Goal: Task Accomplishment & Management: Use online tool/utility

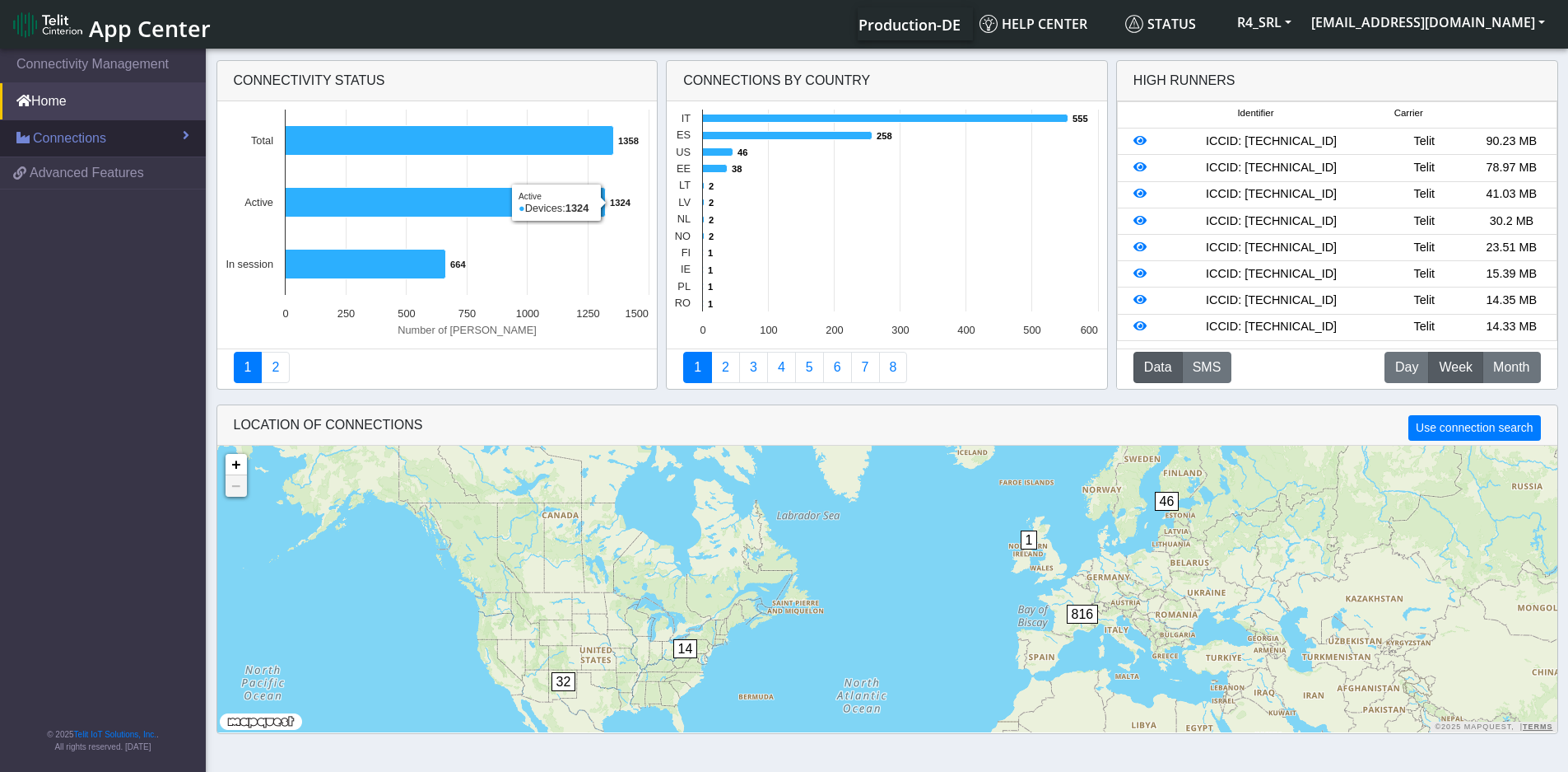
click at [128, 143] on link "Connections" at bounding box center [102, 138] width 205 height 36
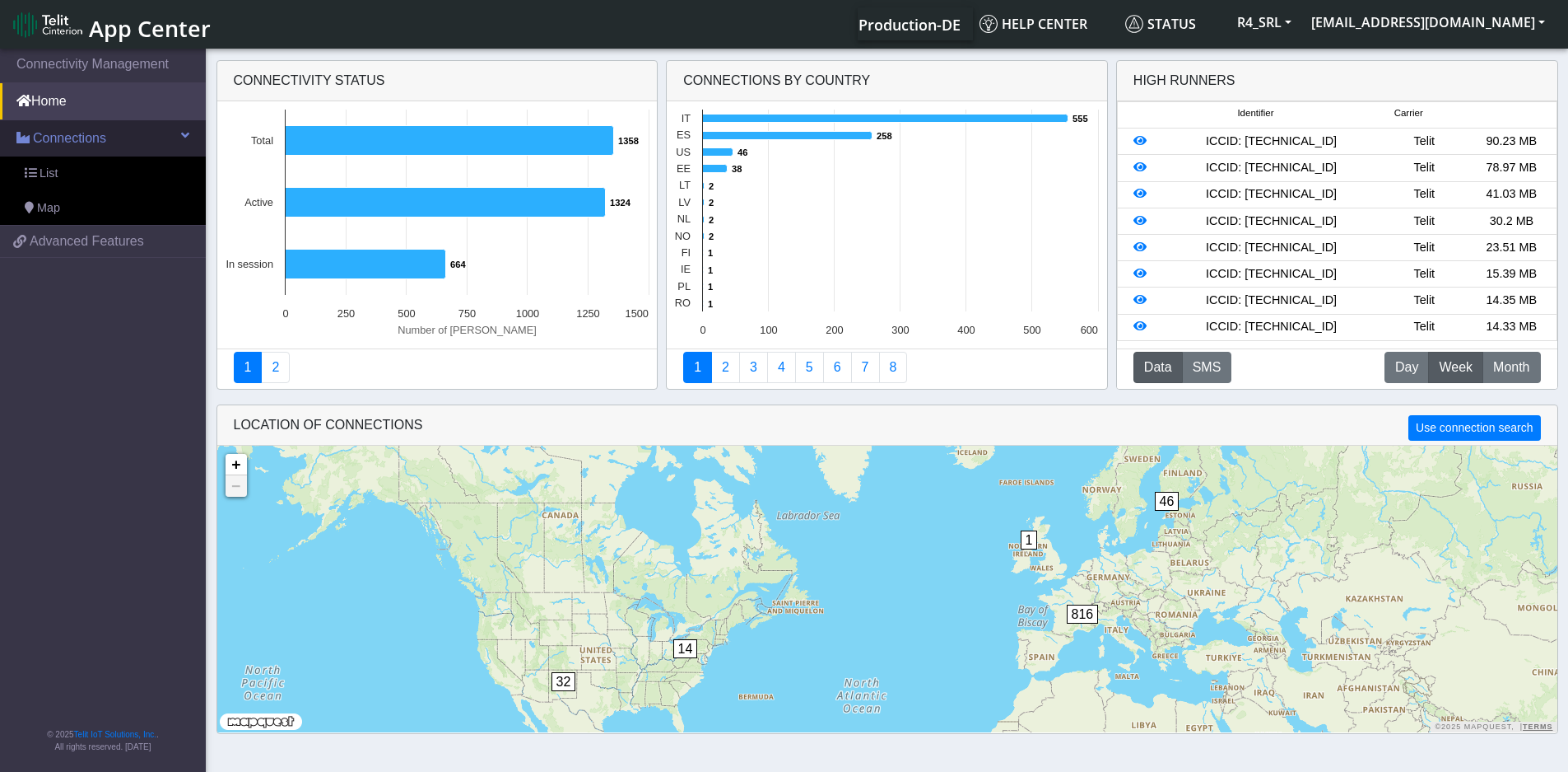
click at [128, 143] on link "Connections" at bounding box center [102, 138] width 205 height 36
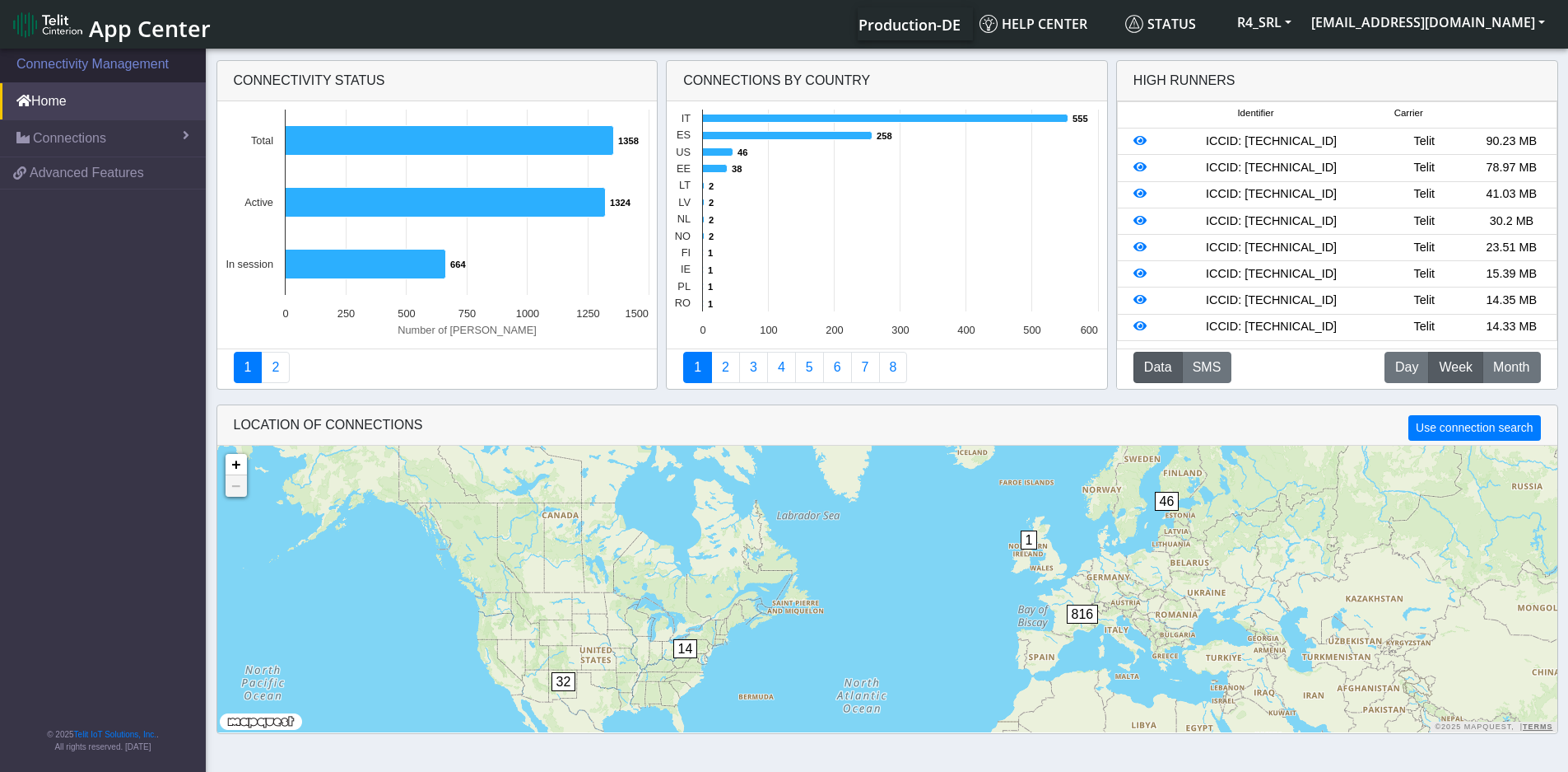
click at [85, 69] on link "Connectivity Management" at bounding box center [102, 64] width 205 height 36
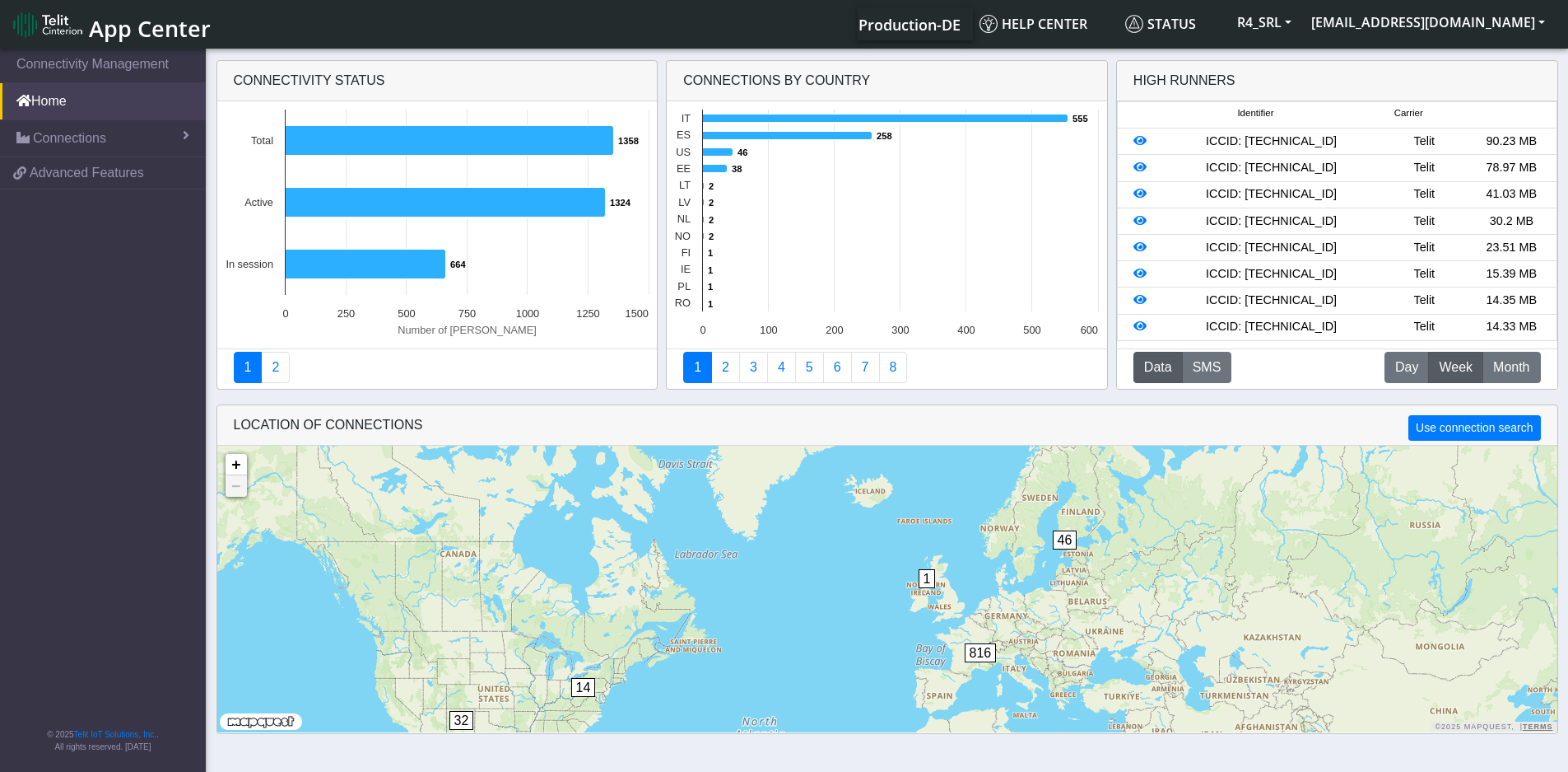
click at [961, 22] on span "Production-DE" at bounding box center [910, 24] width 102 height 20
click at [92, 126] on link "Connections" at bounding box center [102, 138] width 205 height 36
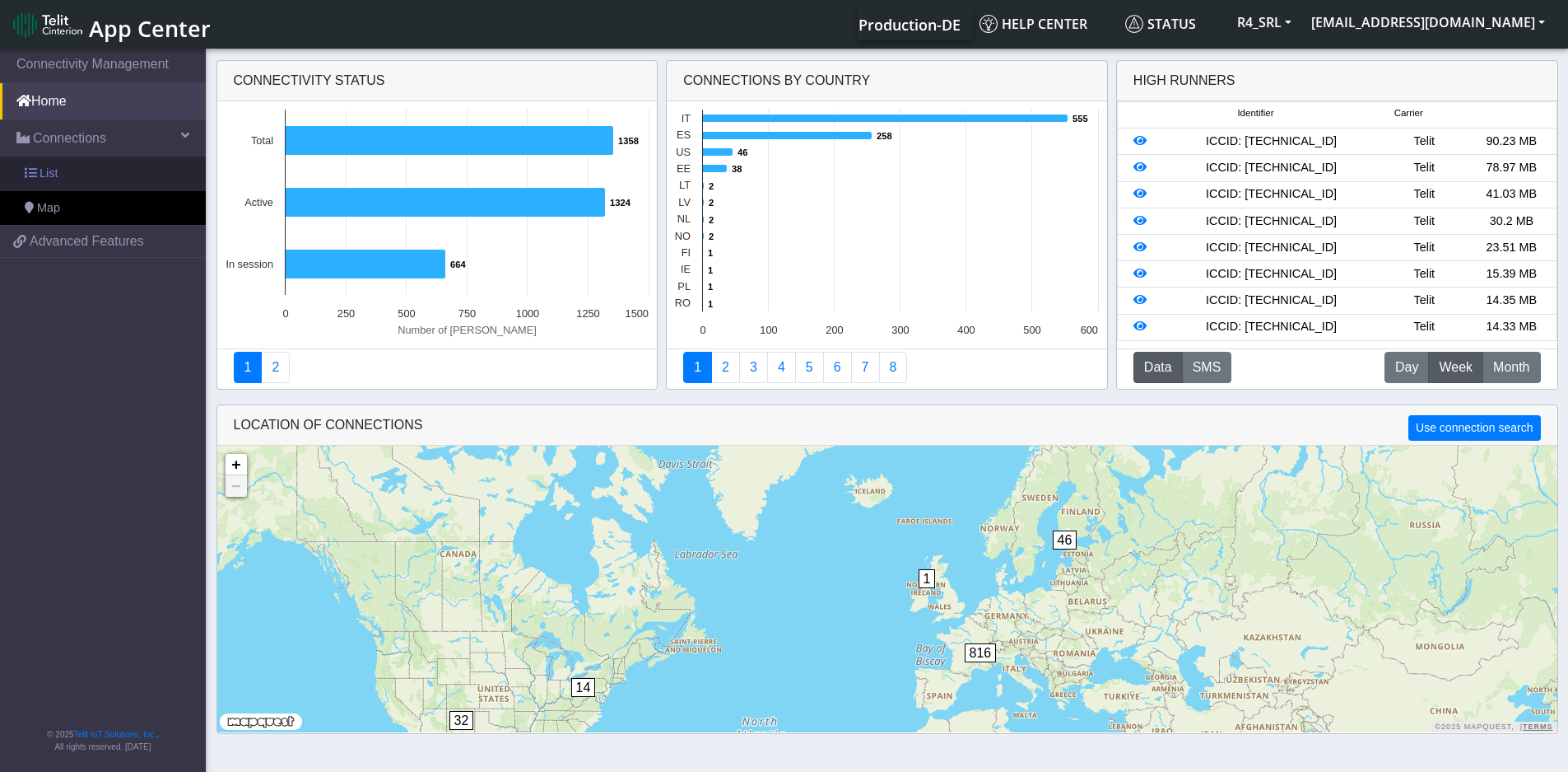
click at [82, 167] on link "List" at bounding box center [102, 173] width 205 height 35
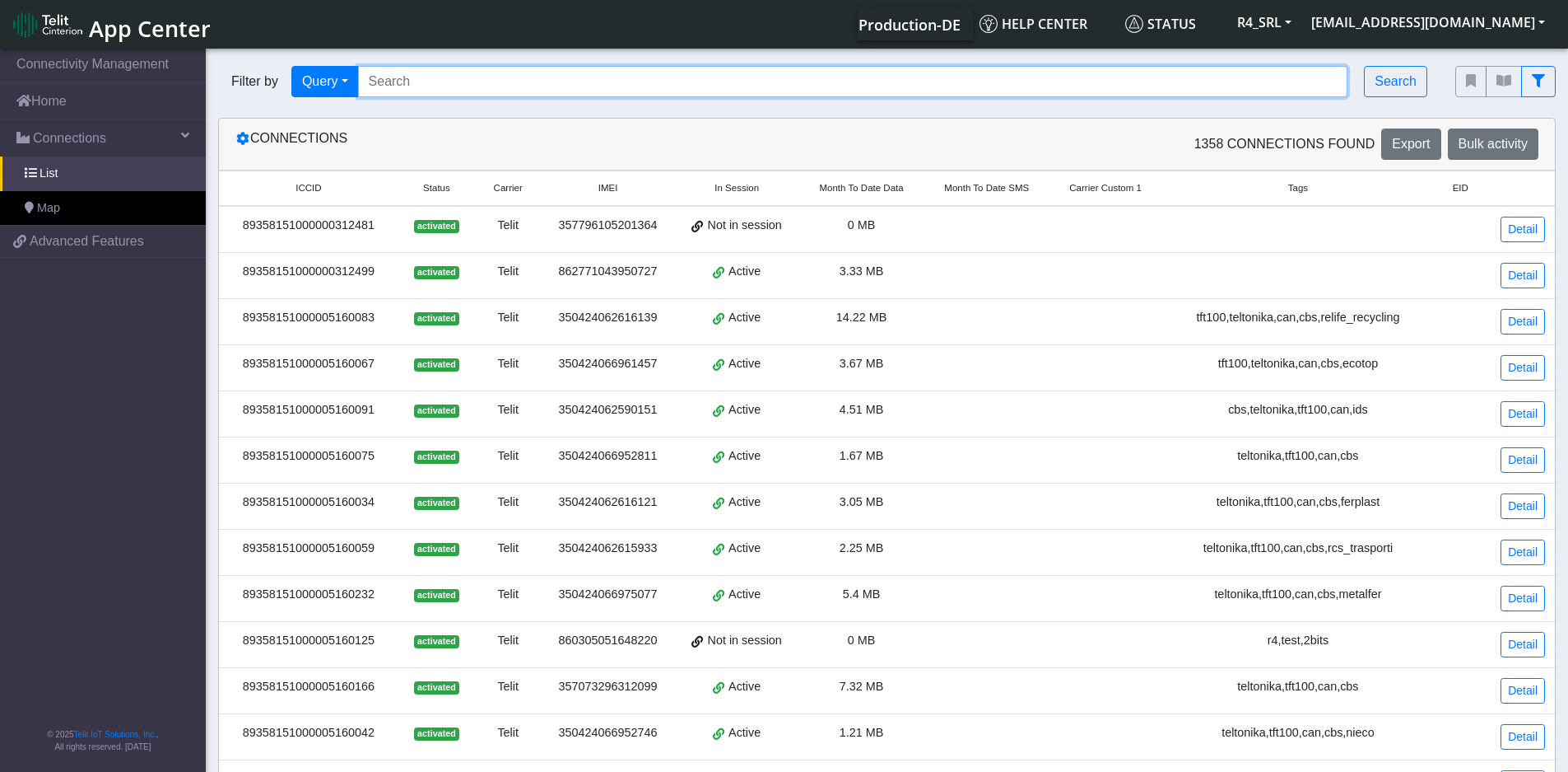
click at [431, 77] on input "Search..." at bounding box center [853, 81] width 990 height 32
paste input "89358151000025859086"
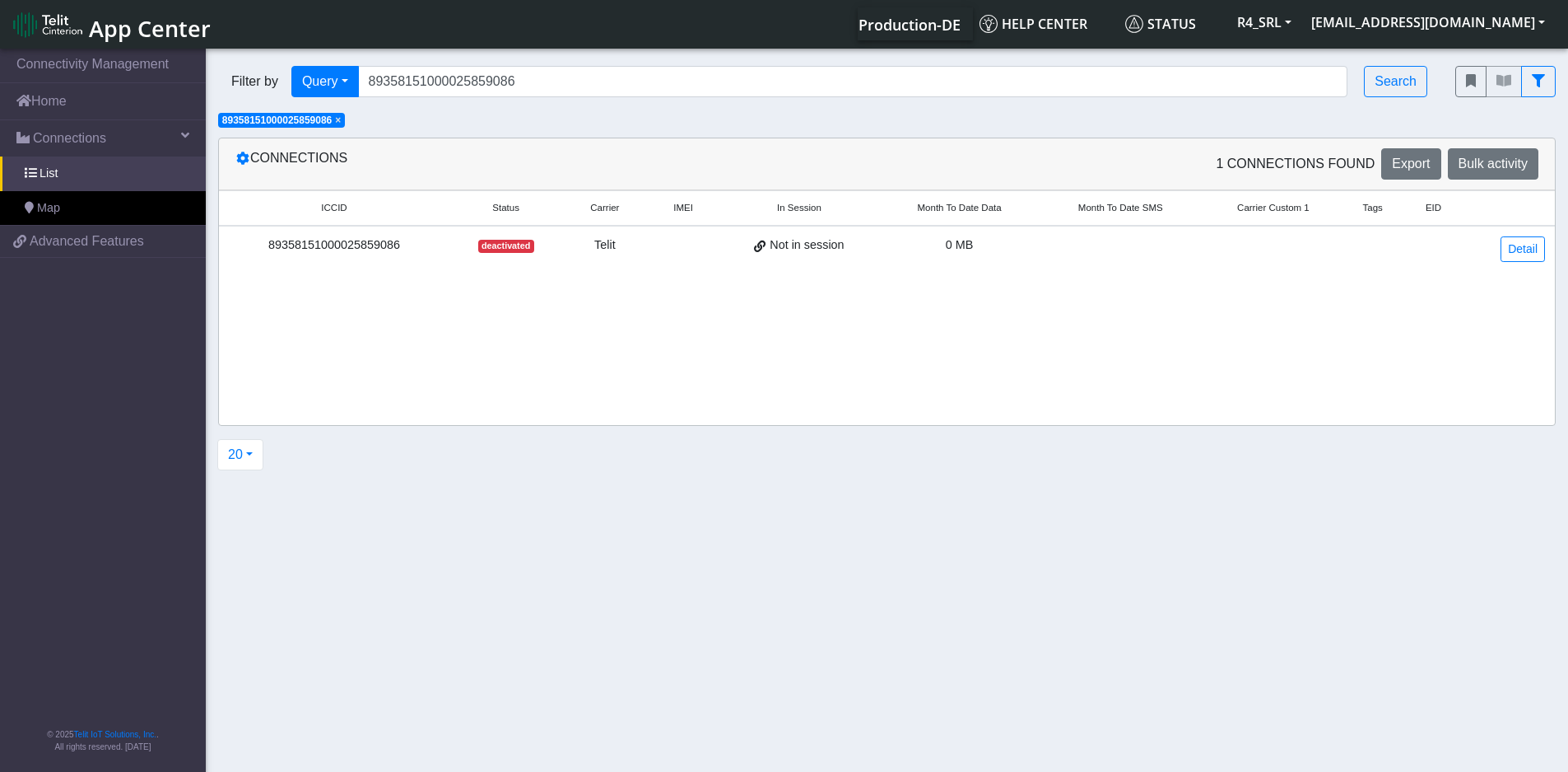
click at [399, 247] on div "89358151000025859086" at bounding box center [333, 245] width 211 height 18
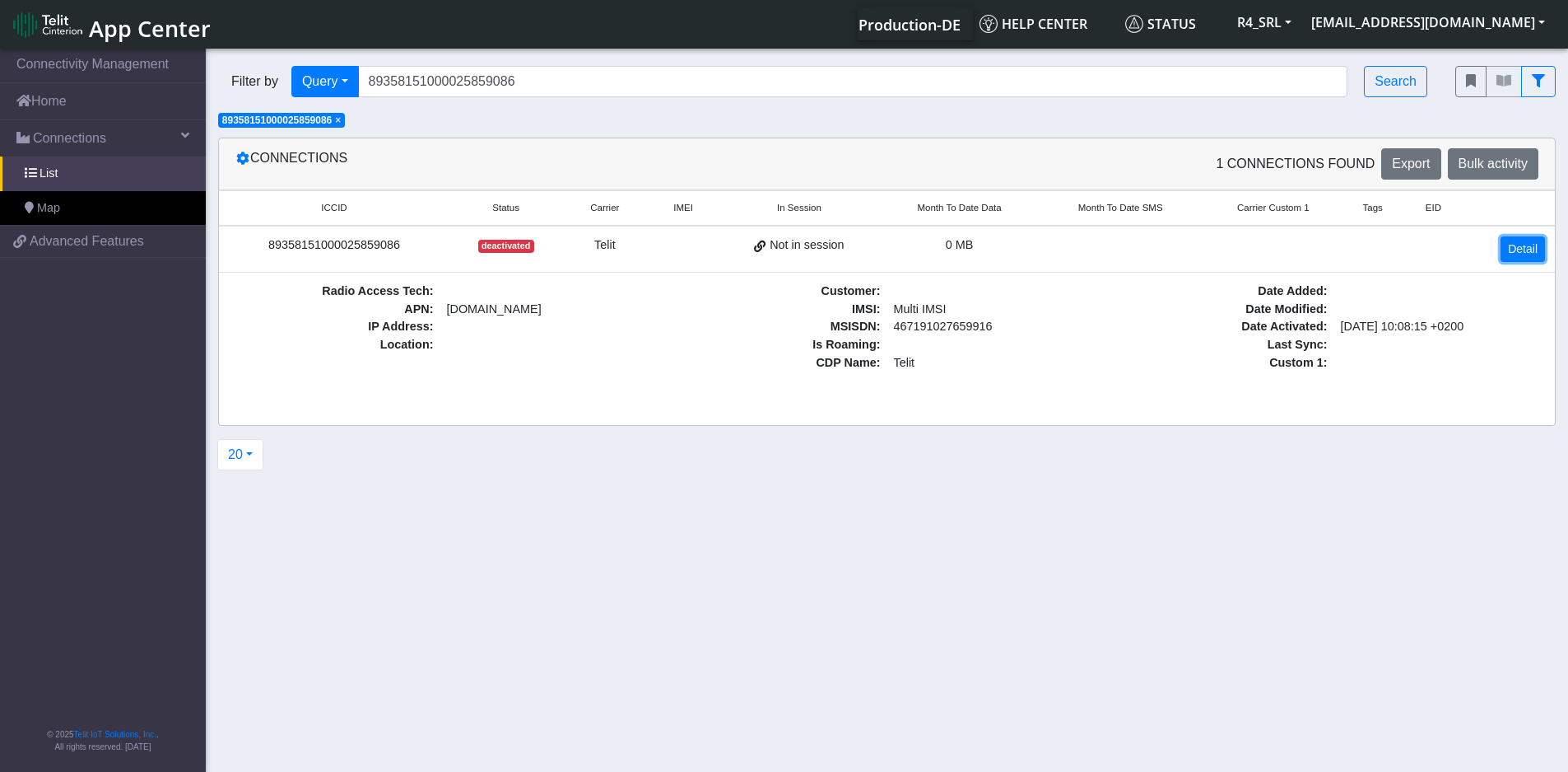
click at [1506, 244] on link "Detail" at bounding box center [1523, 249] width 44 height 26
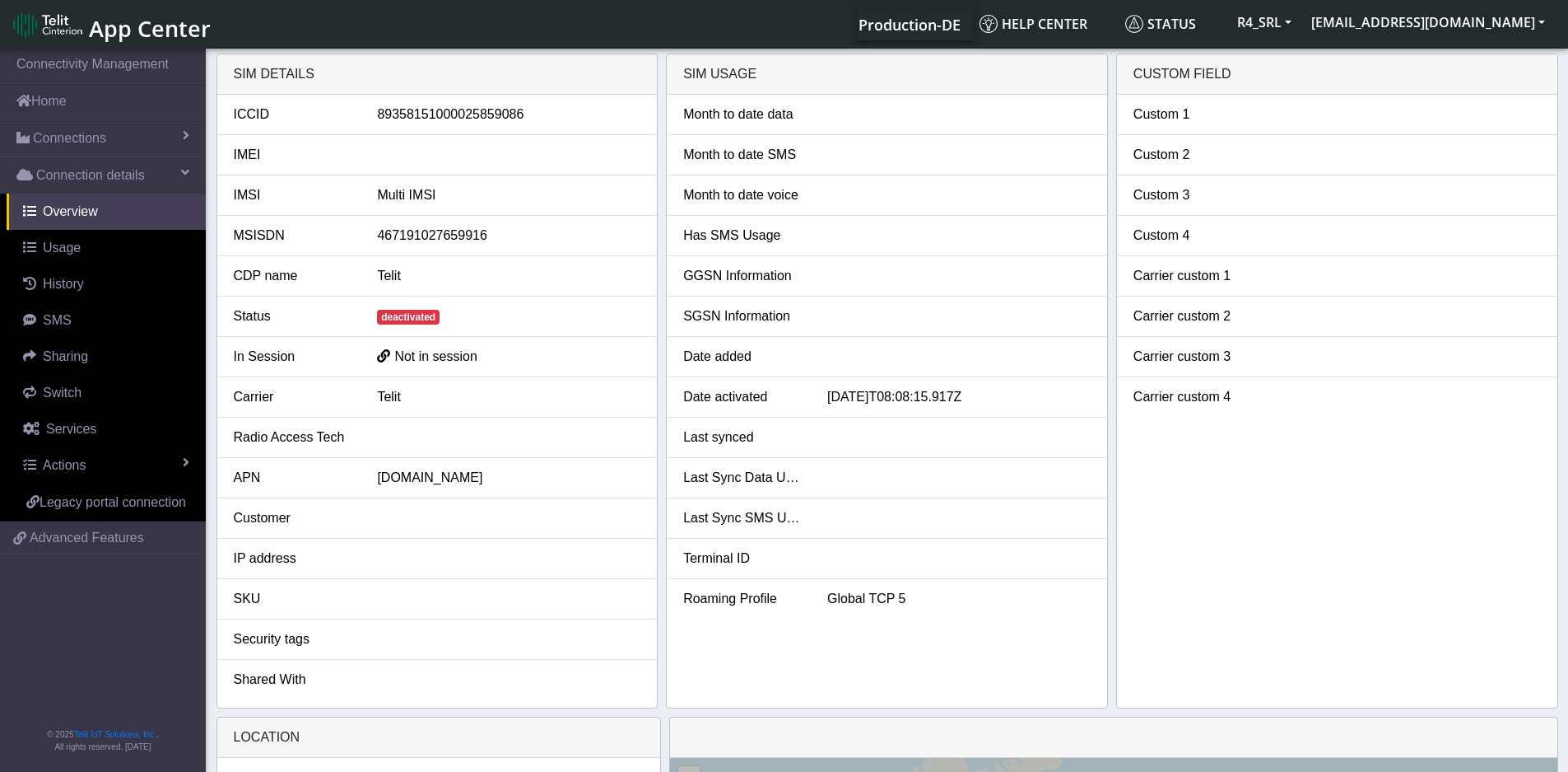
click at [420, 318] on span "deactivated" at bounding box center [408, 316] width 62 height 15
click at [95, 468] on link "Actions" at bounding box center [107, 465] width 200 height 36
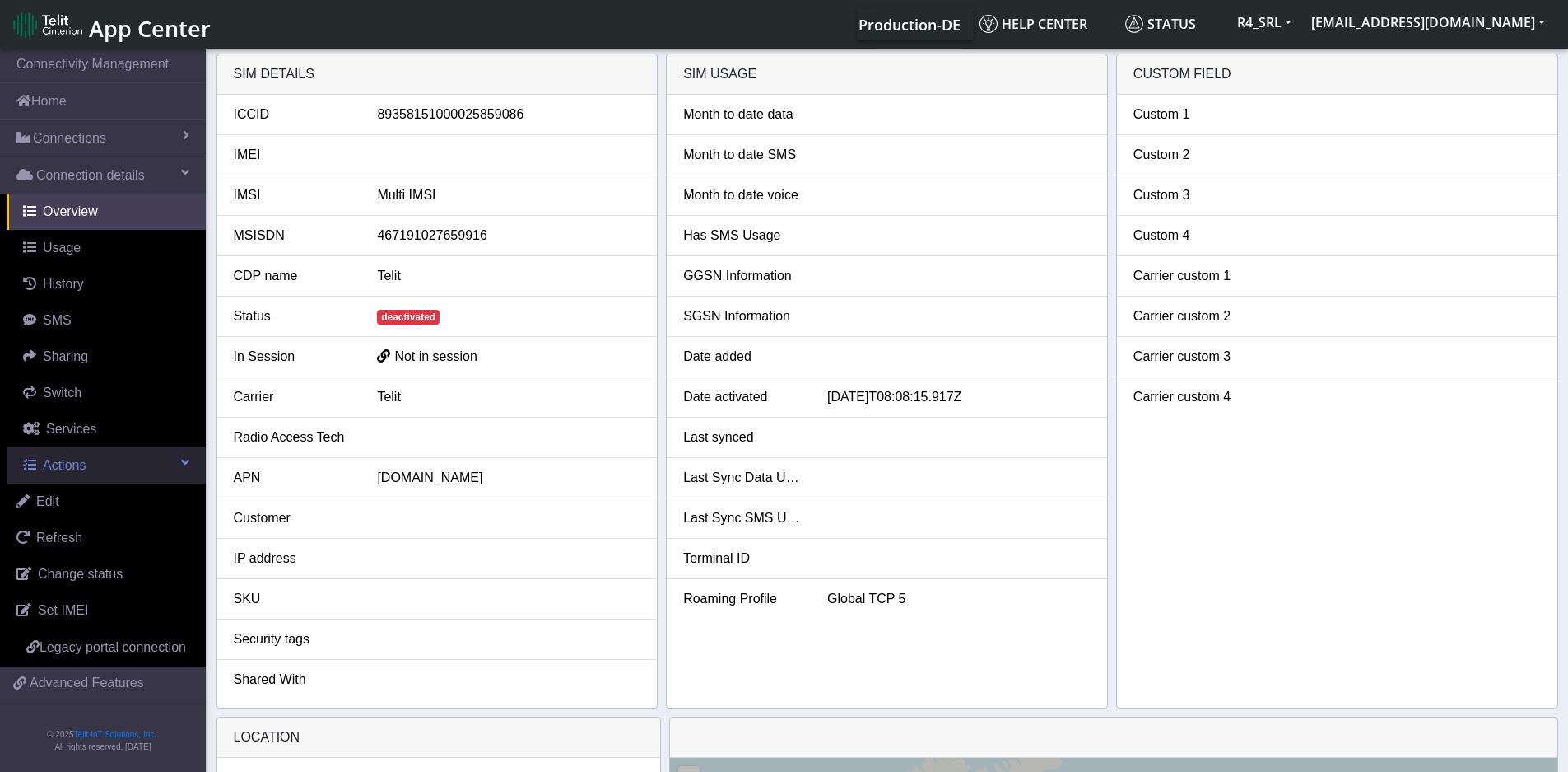
click at [148, 461] on link "Actions" at bounding box center [107, 465] width 200 height 36
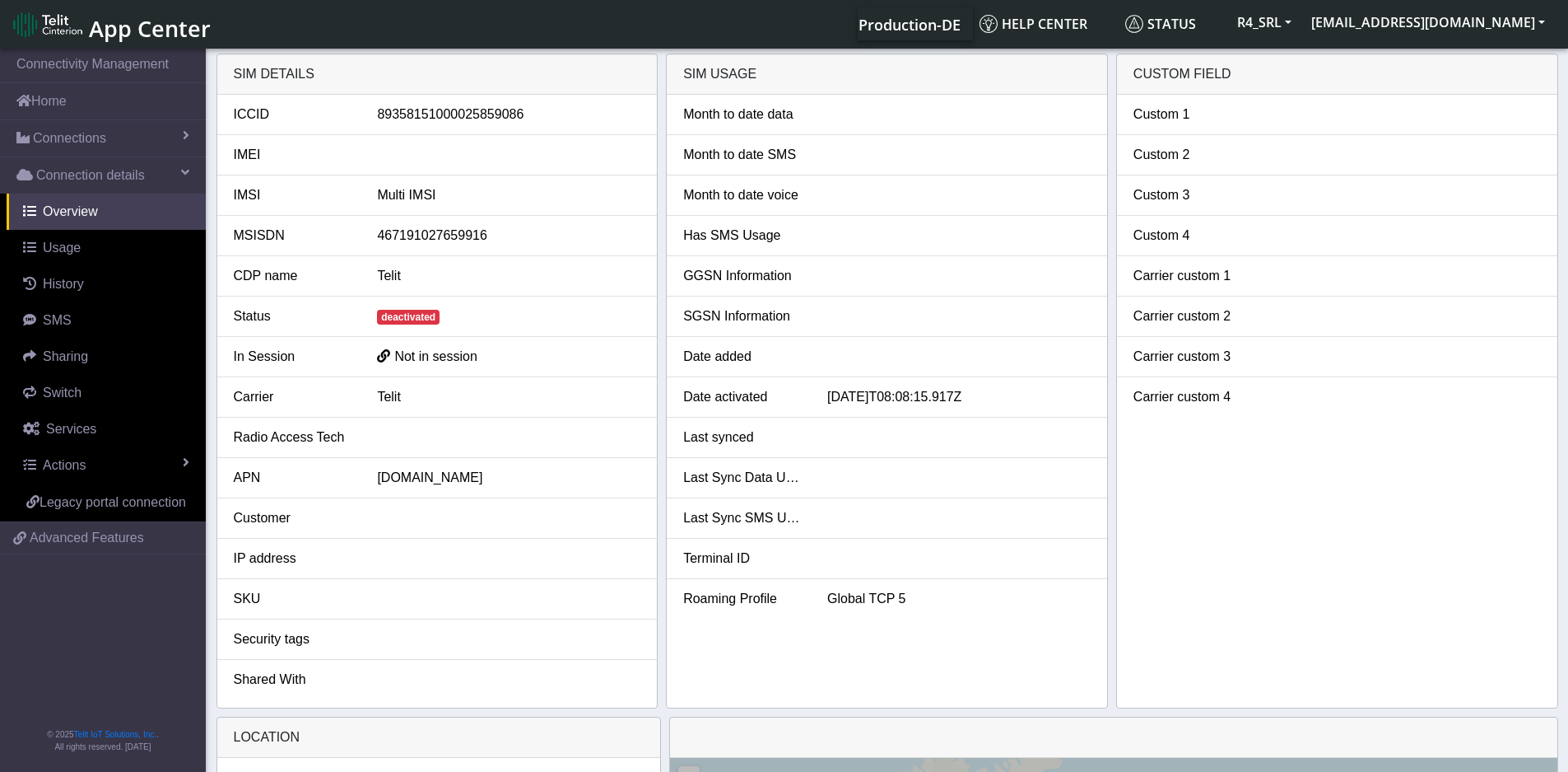
click at [394, 468] on div "[DOMAIN_NAME]" at bounding box center [509, 477] width 288 height 20
click at [414, 480] on div "[DOMAIN_NAME]" at bounding box center [509, 477] width 288 height 20
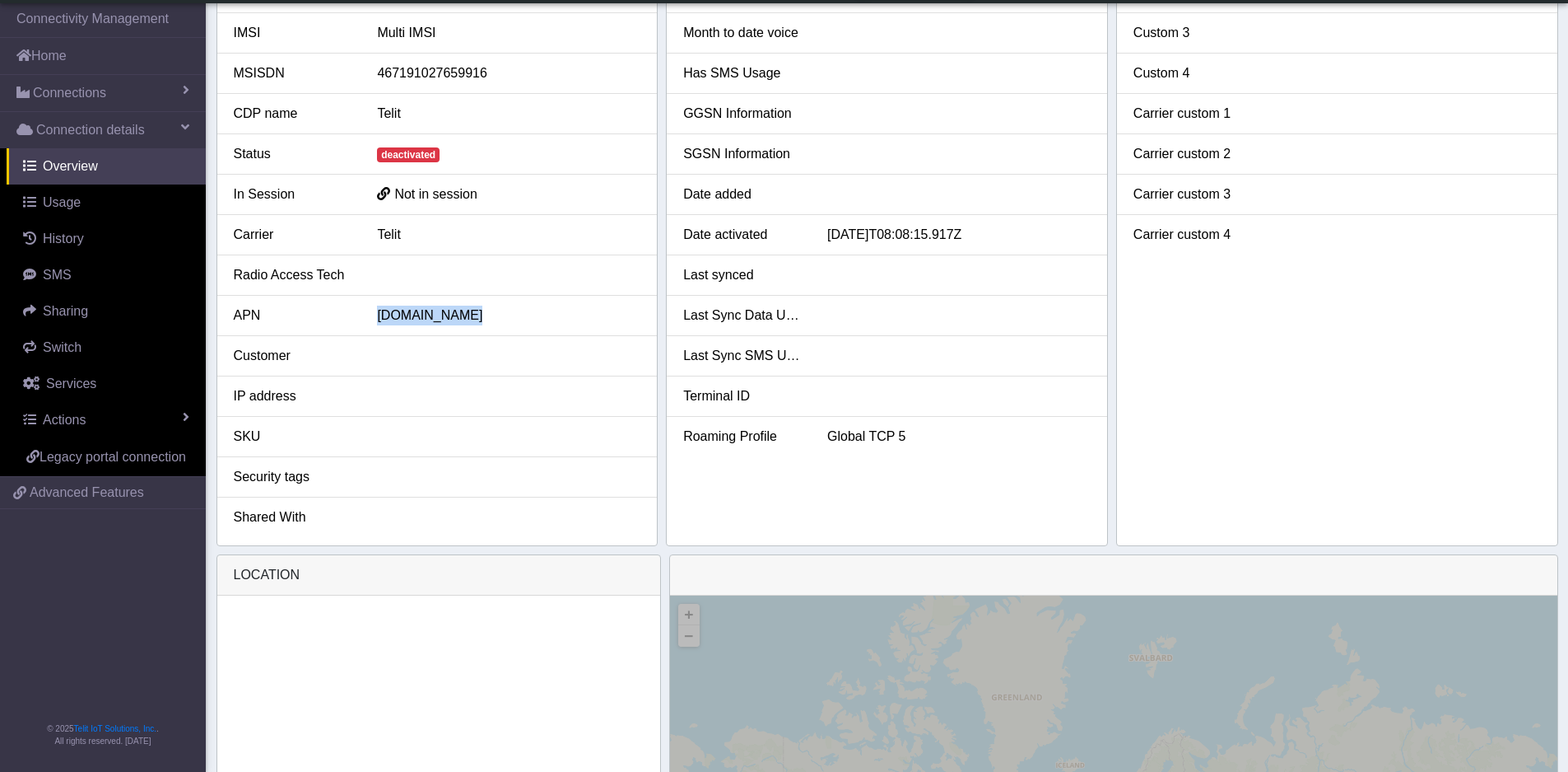
scroll to position [435, 0]
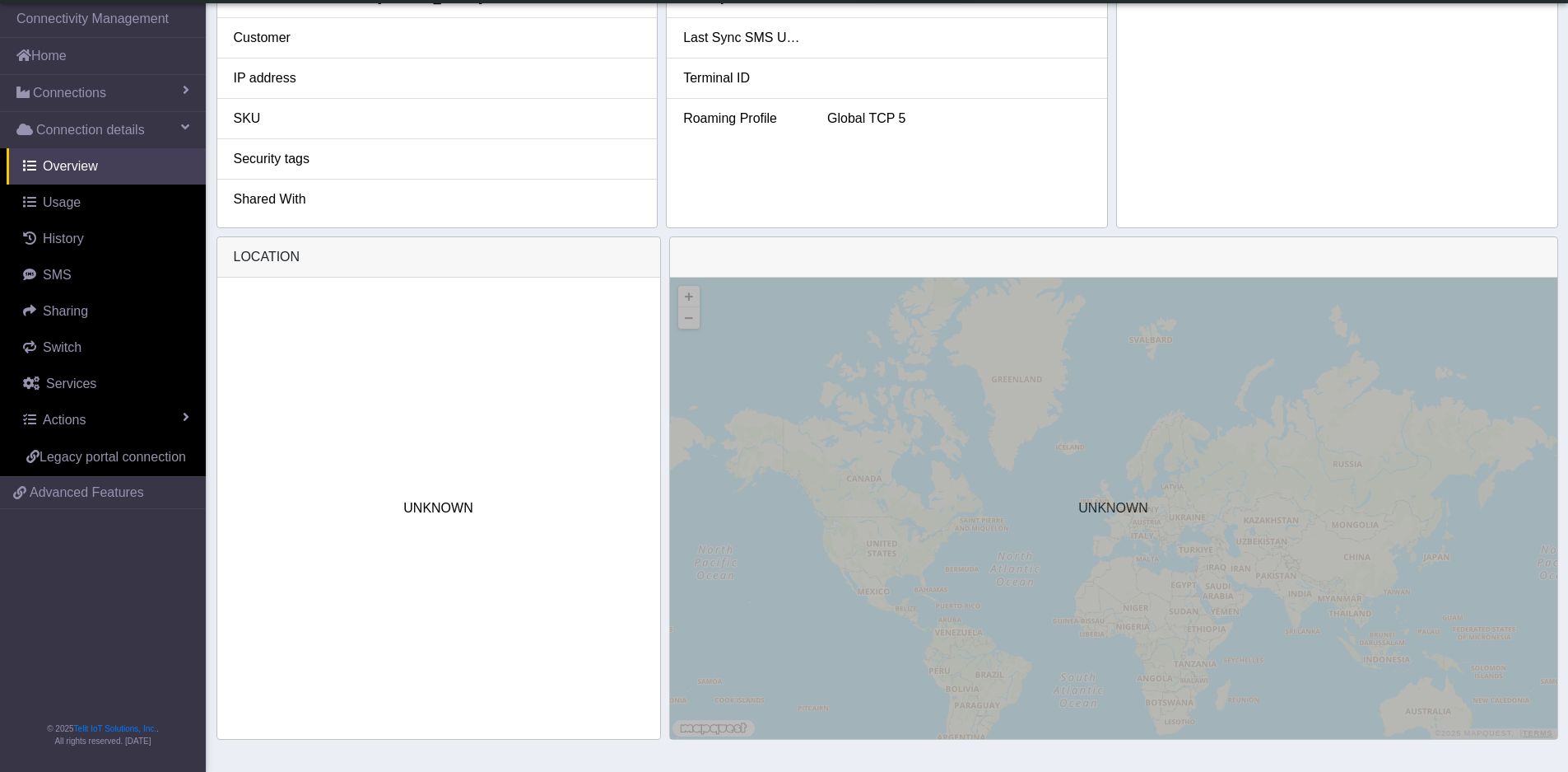
click at [1070, 456] on div "UNKNOWN" at bounding box center [1114, 508] width 888 height 461
click at [373, 497] on div "UNKNOWN" at bounding box center [438, 508] width 443 height 461
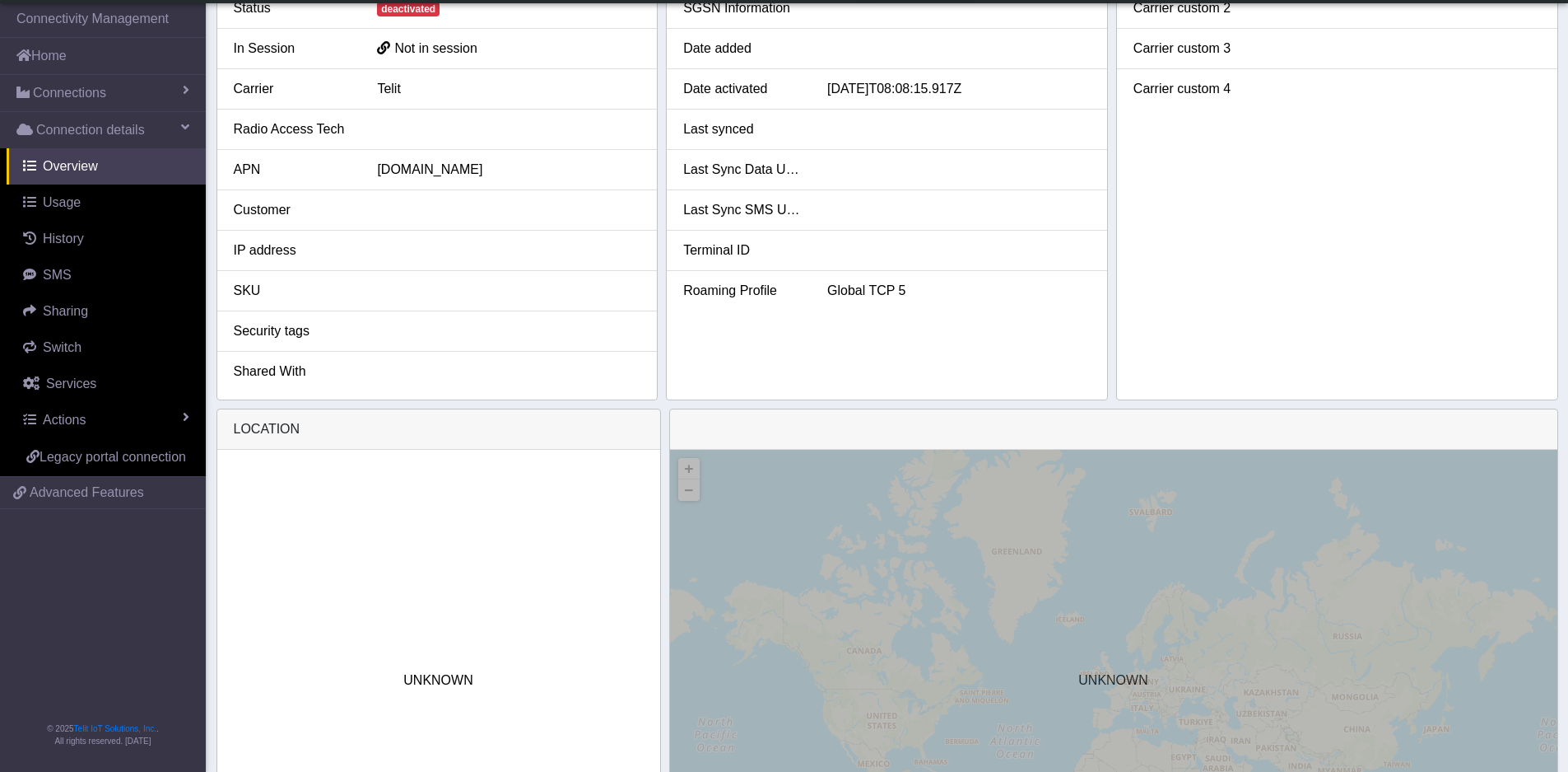
scroll to position [0, 0]
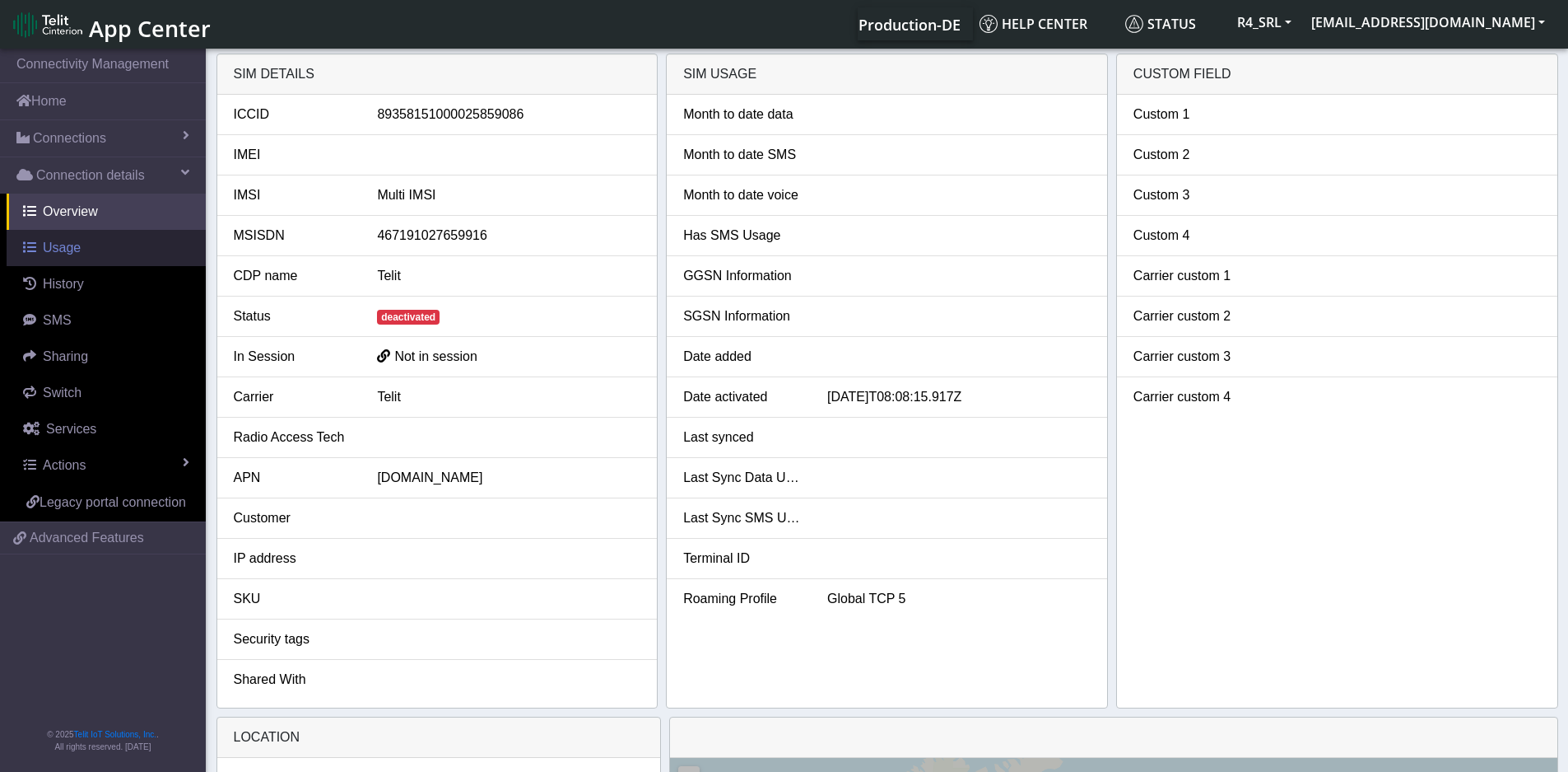
click at [96, 256] on link "Usage" at bounding box center [107, 247] width 200 height 36
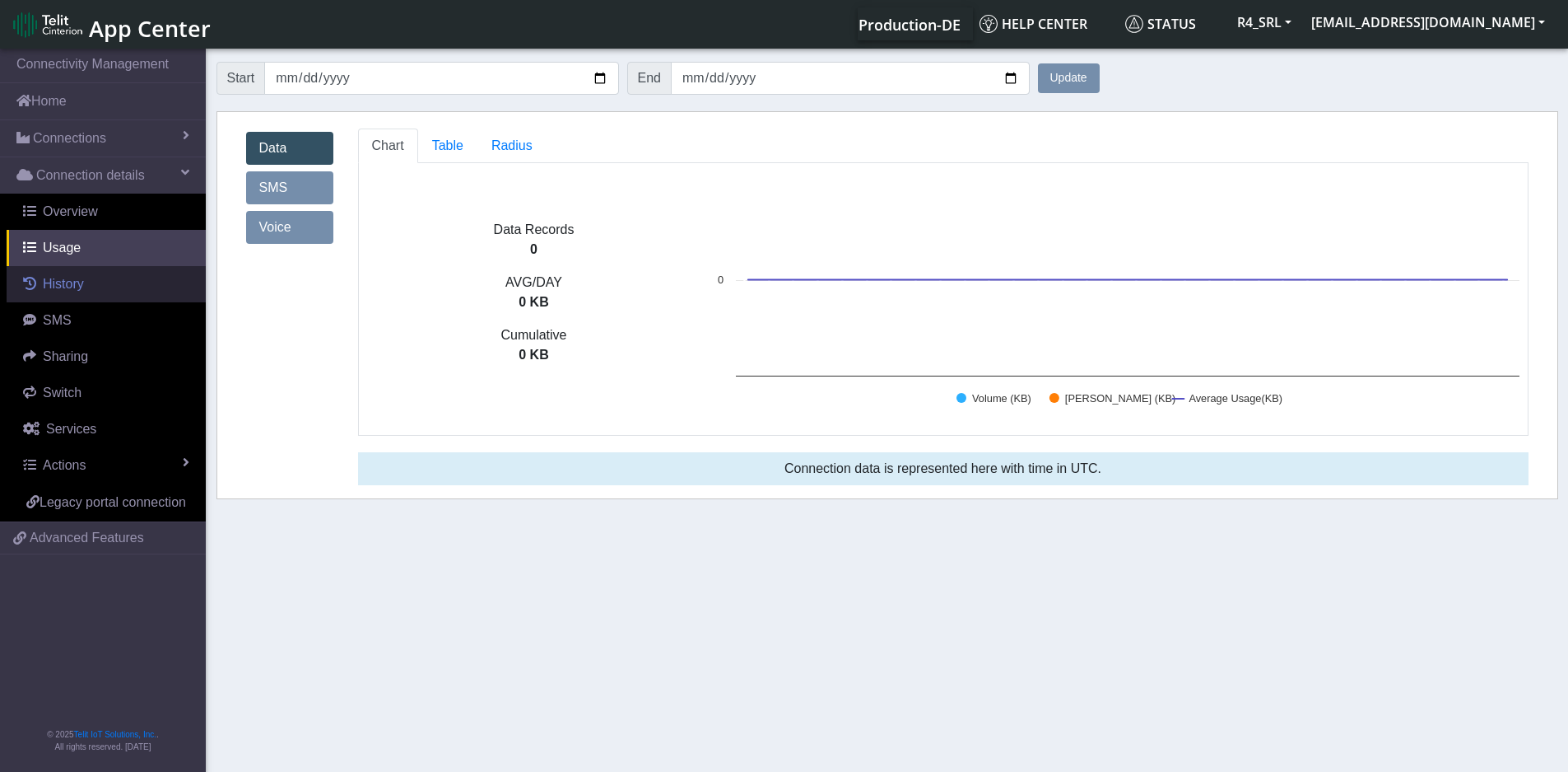
click at [94, 287] on link "History" at bounding box center [107, 284] width 200 height 36
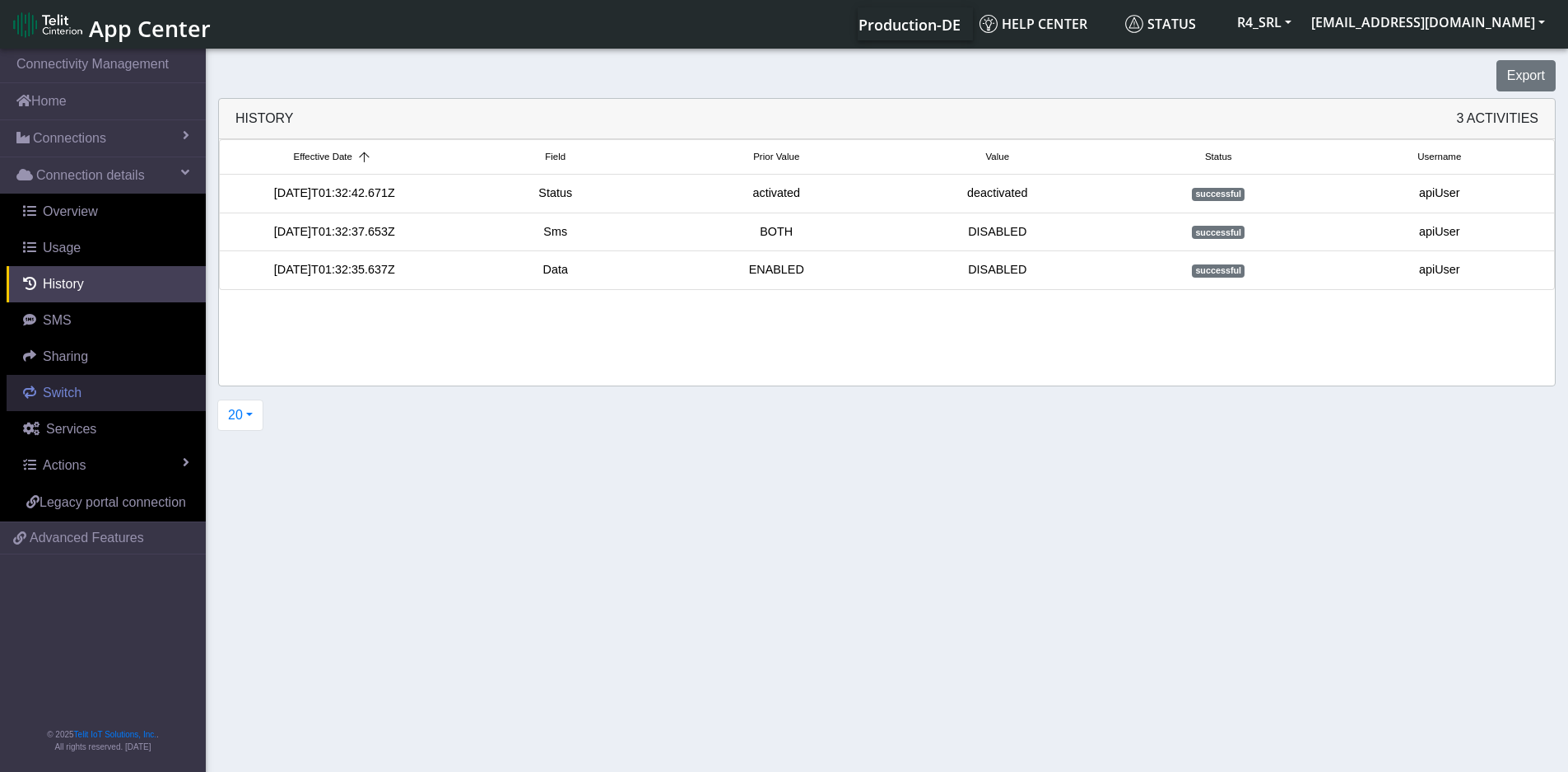
click at [86, 393] on link "Switch" at bounding box center [107, 392] width 200 height 36
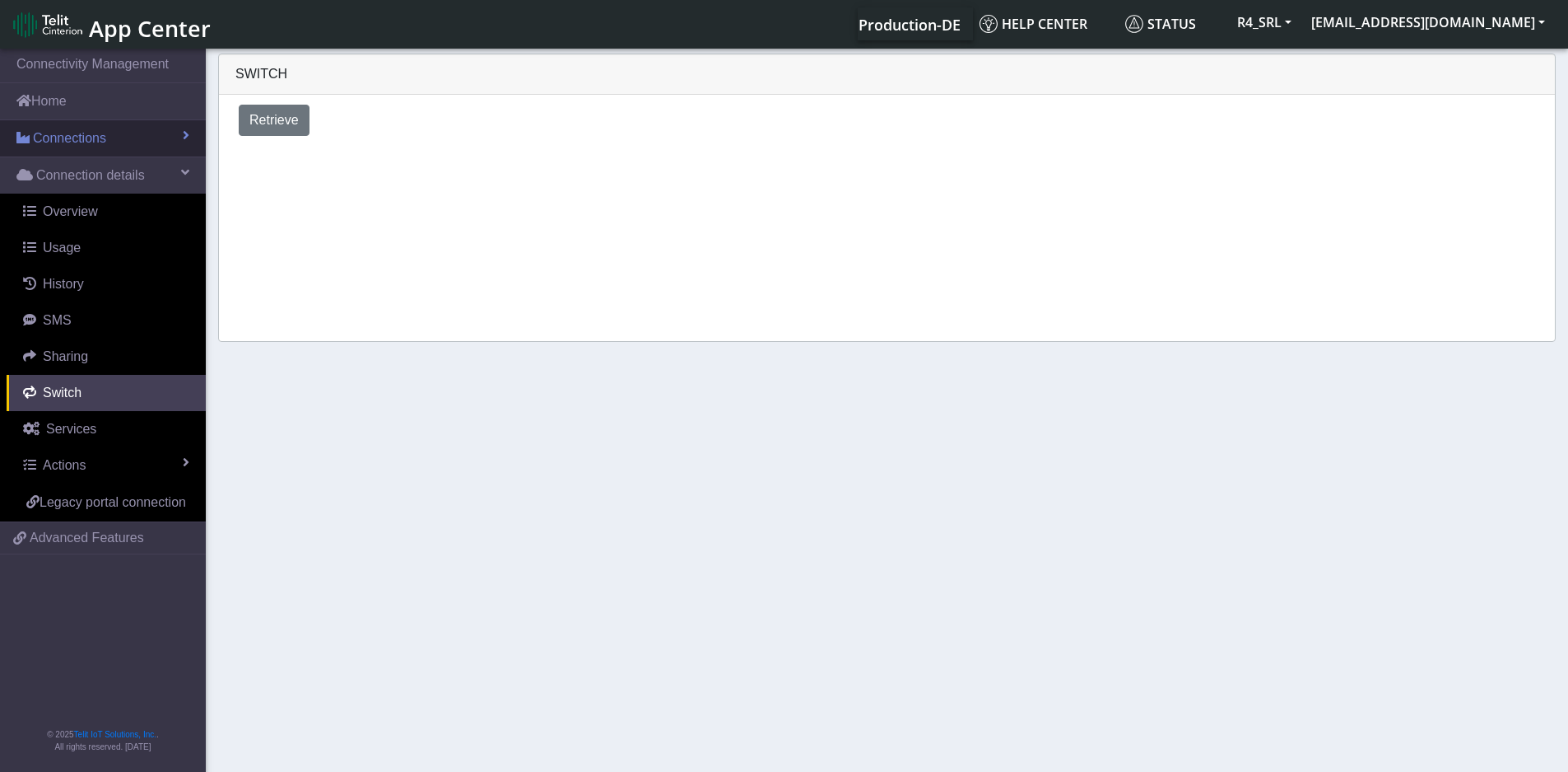
click at [104, 134] on span "Connections" at bounding box center [70, 138] width 73 height 20
click at [179, 137] on link "Connections" at bounding box center [102, 138] width 205 height 36
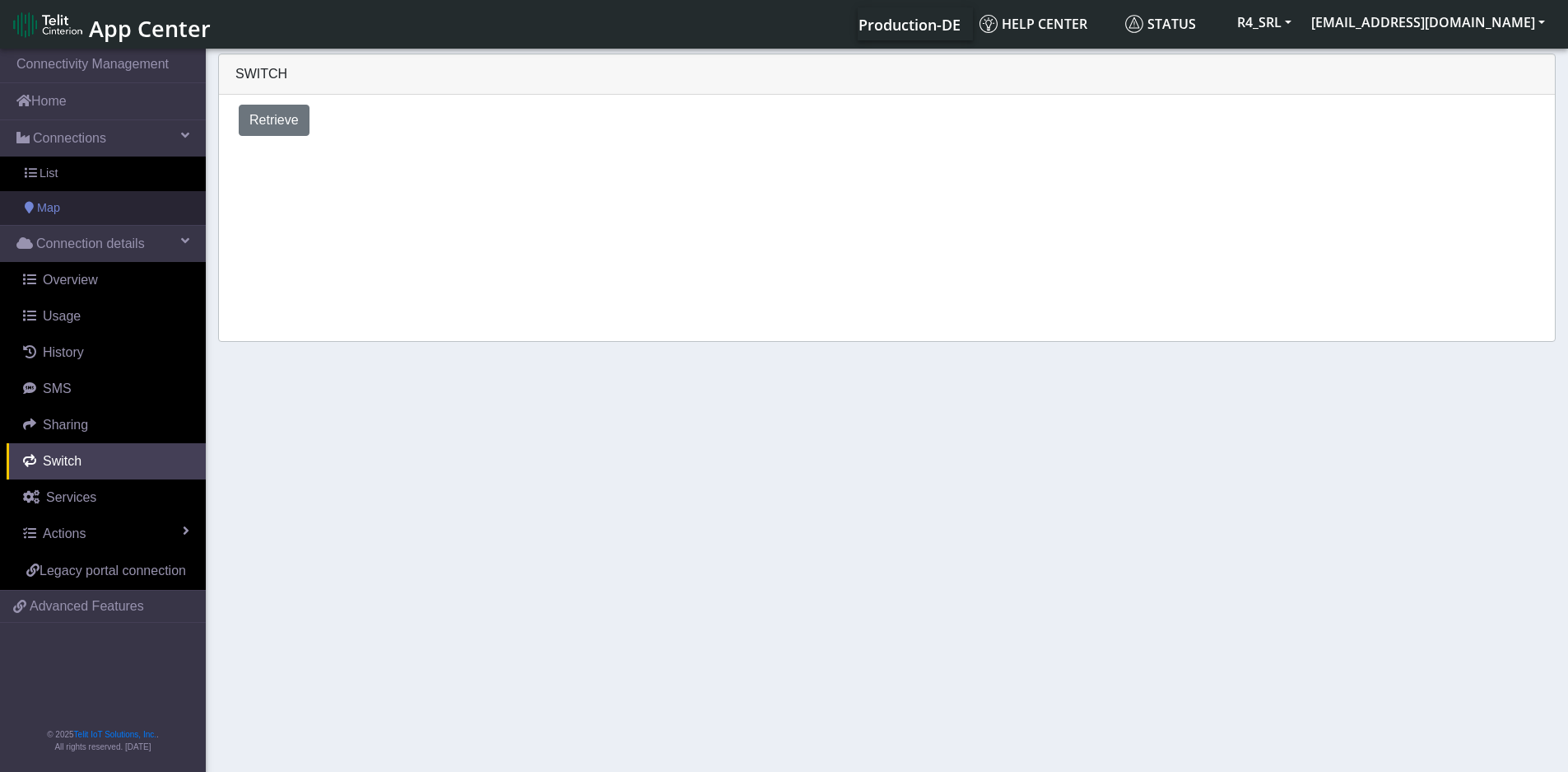
click at [59, 202] on span "Map" at bounding box center [48, 208] width 23 height 18
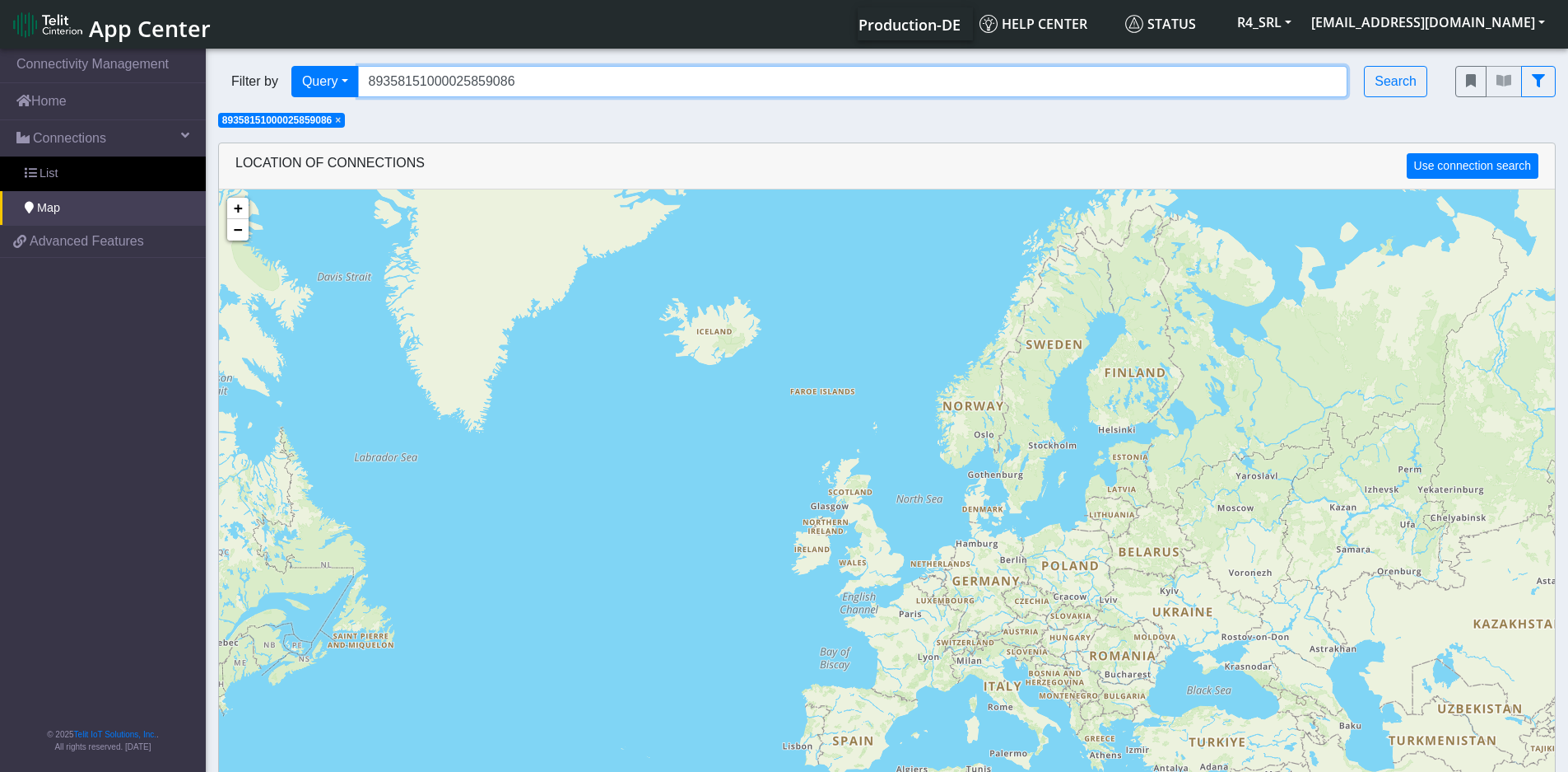
click at [542, 72] on input "89358151000025859086" at bounding box center [853, 81] width 990 height 32
paste input "[DOMAIN_NAME]"
type input "89358151000025859086"
paste input "[DOMAIN_NAME]"
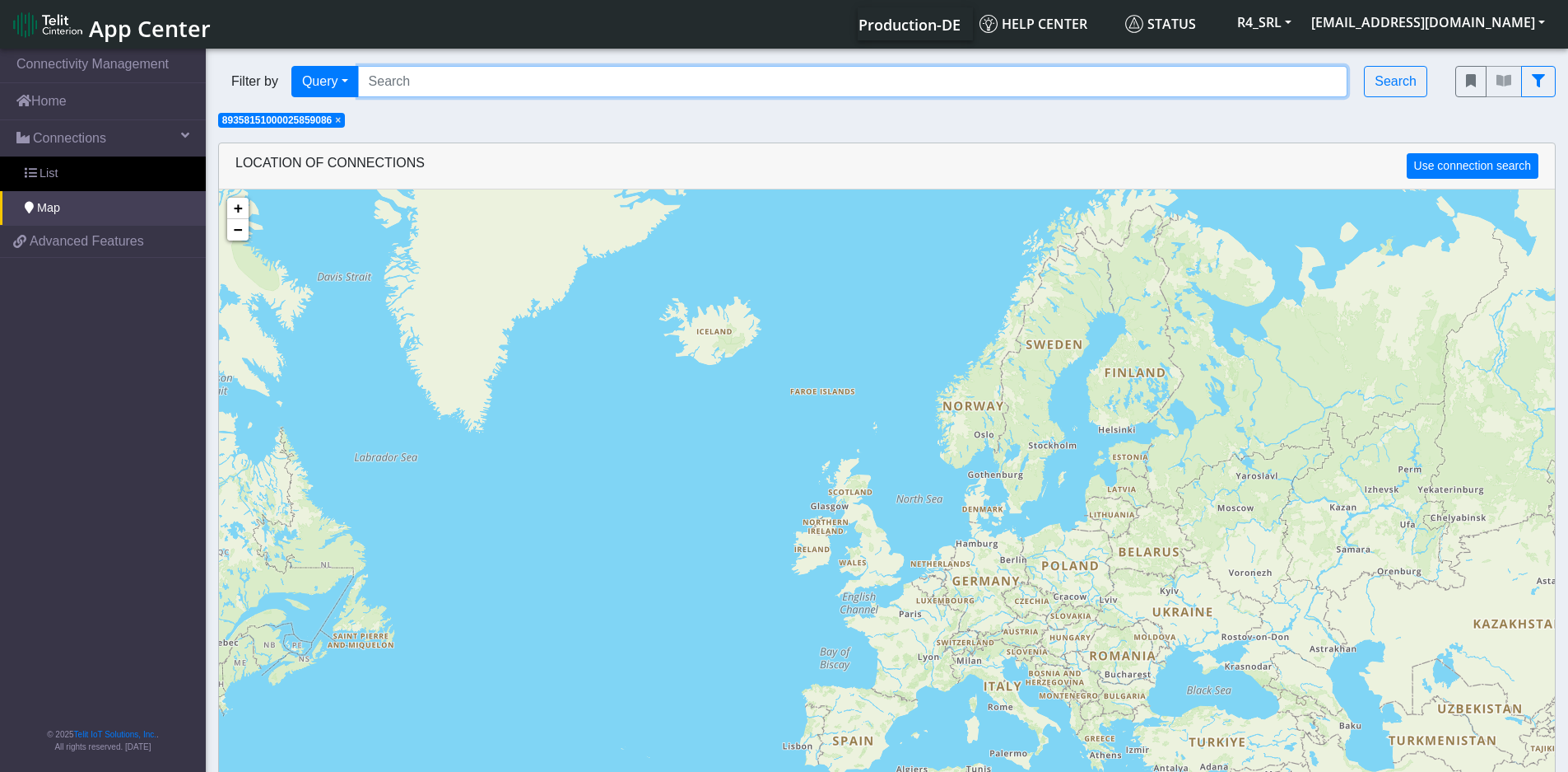
type input "[DOMAIN_NAME]"
paste input "[DOMAIN_NAME]"
type input "[DOMAIN_NAME]"
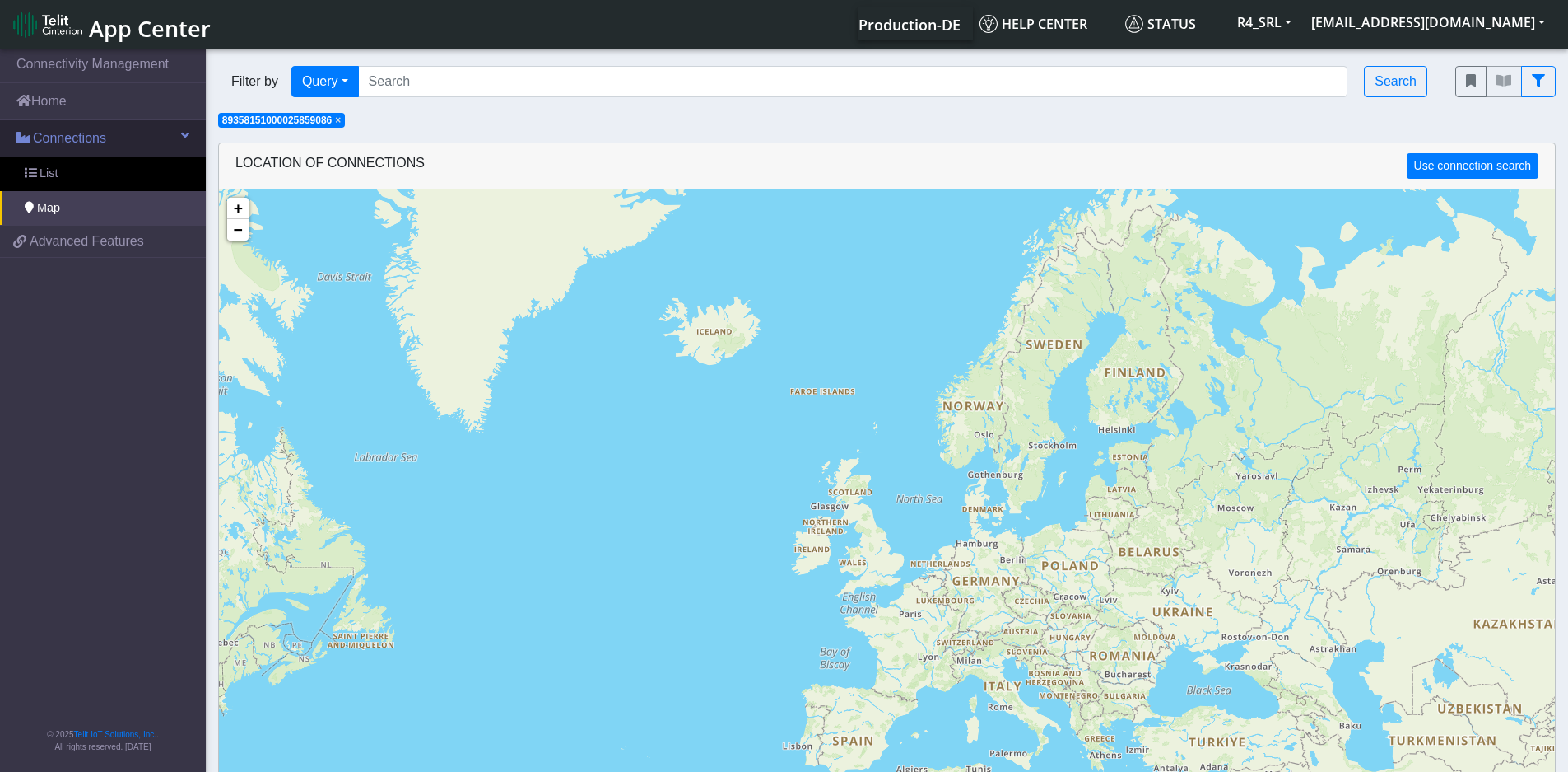
click at [110, 149] on link "Connections" at bounding box center [102, 138] width 205 height 36
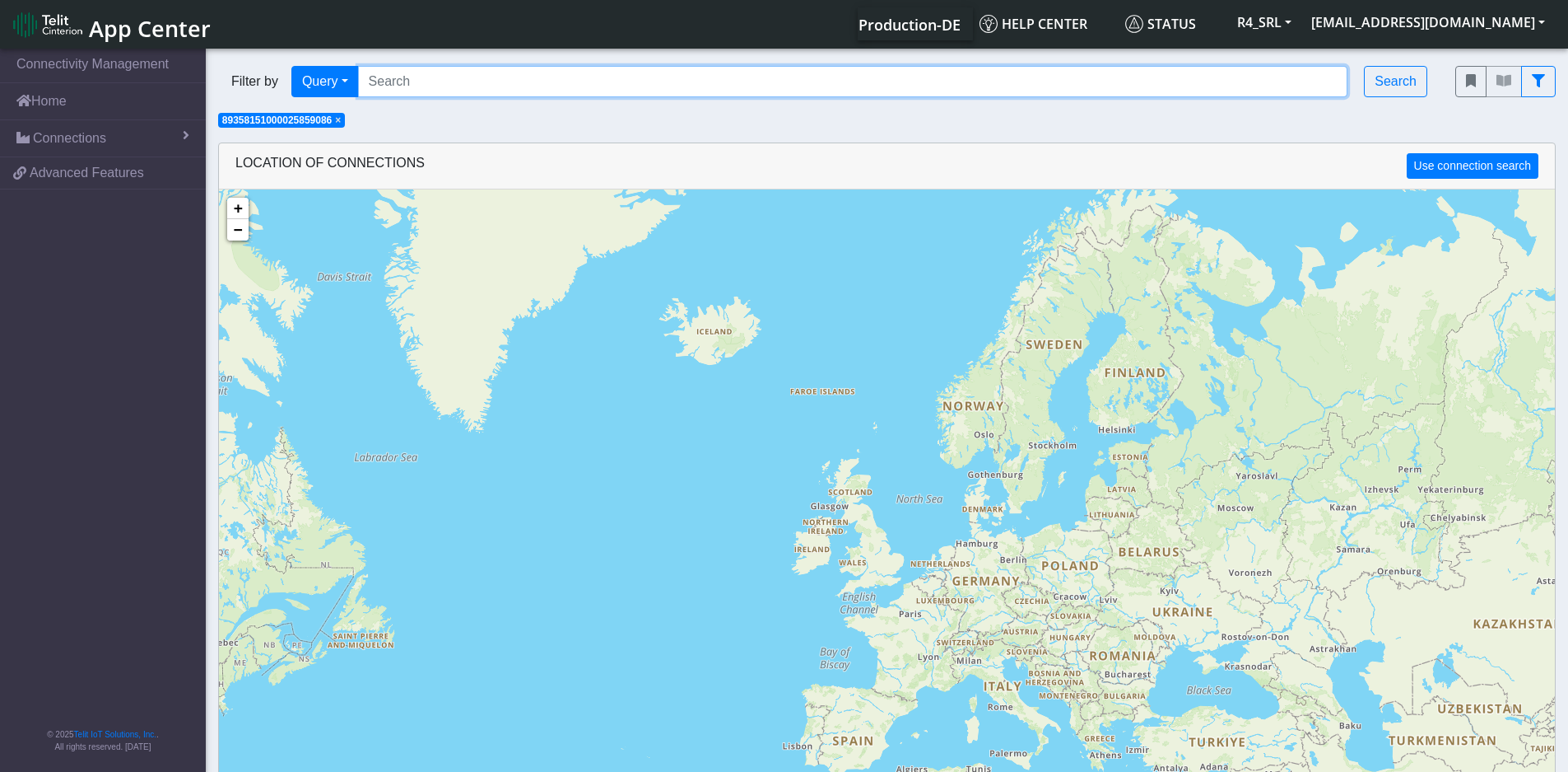
click at [415, 82] on input "Search..." at bounding box center [853, 81] width 990 height 32
paste input "89358151000025859086"
type input "89358151000025859086"
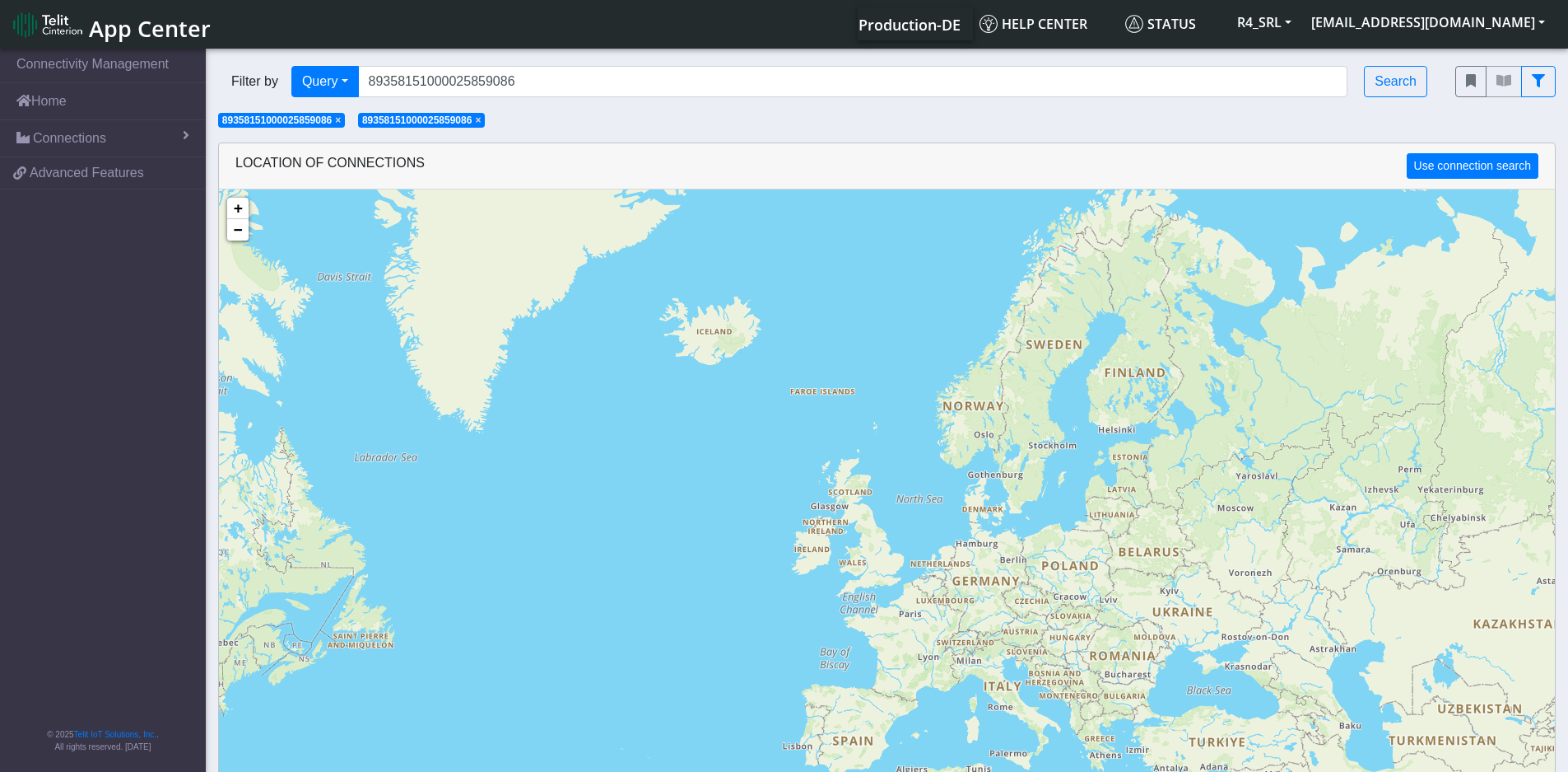
click at [341, 122] on span "×" at bounding box center [338, 120] width 6 height 12
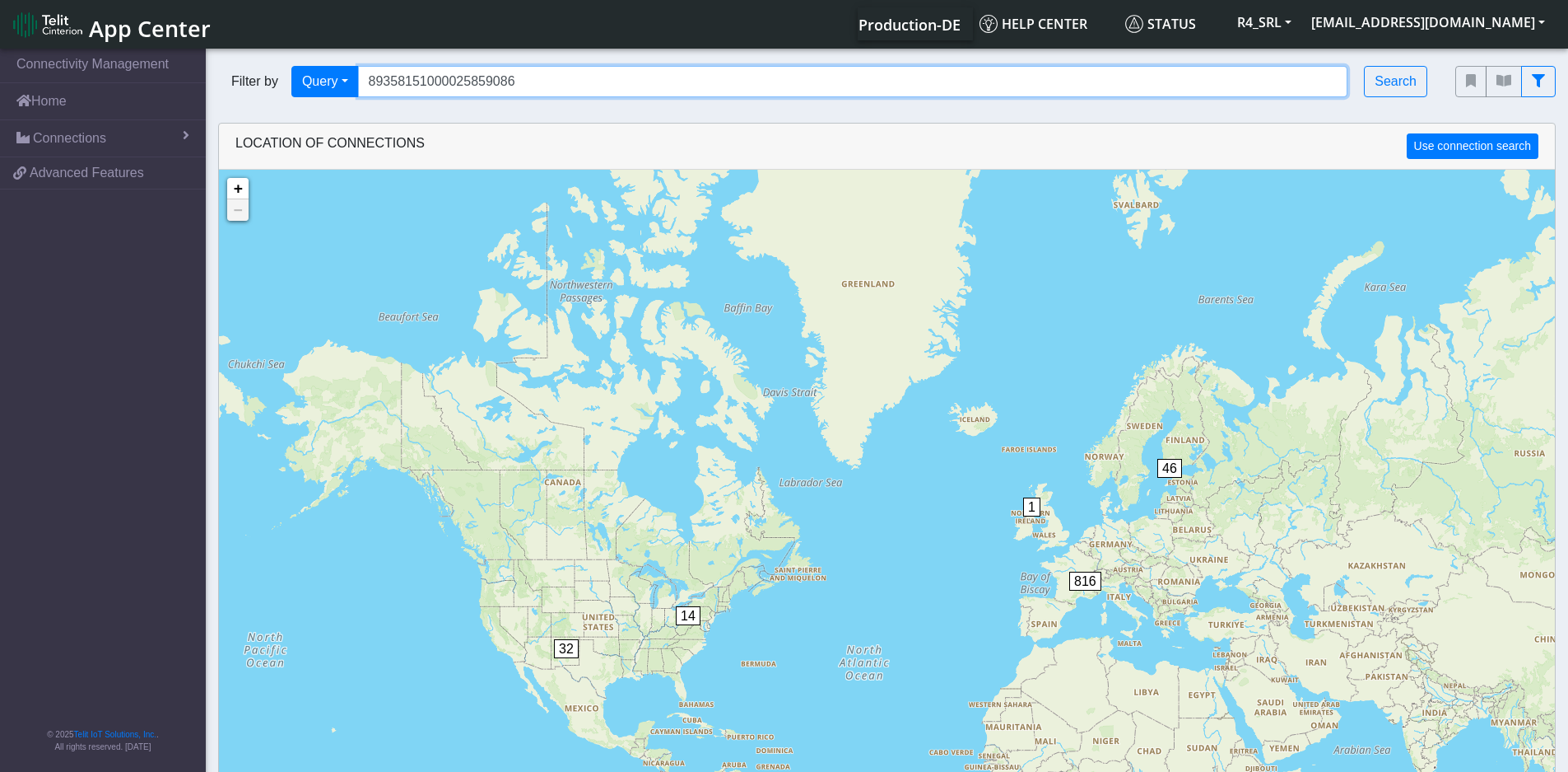
click at [472, 88] on input "89358151000025859086" at bounding box center [853, 81] width 990 height 32
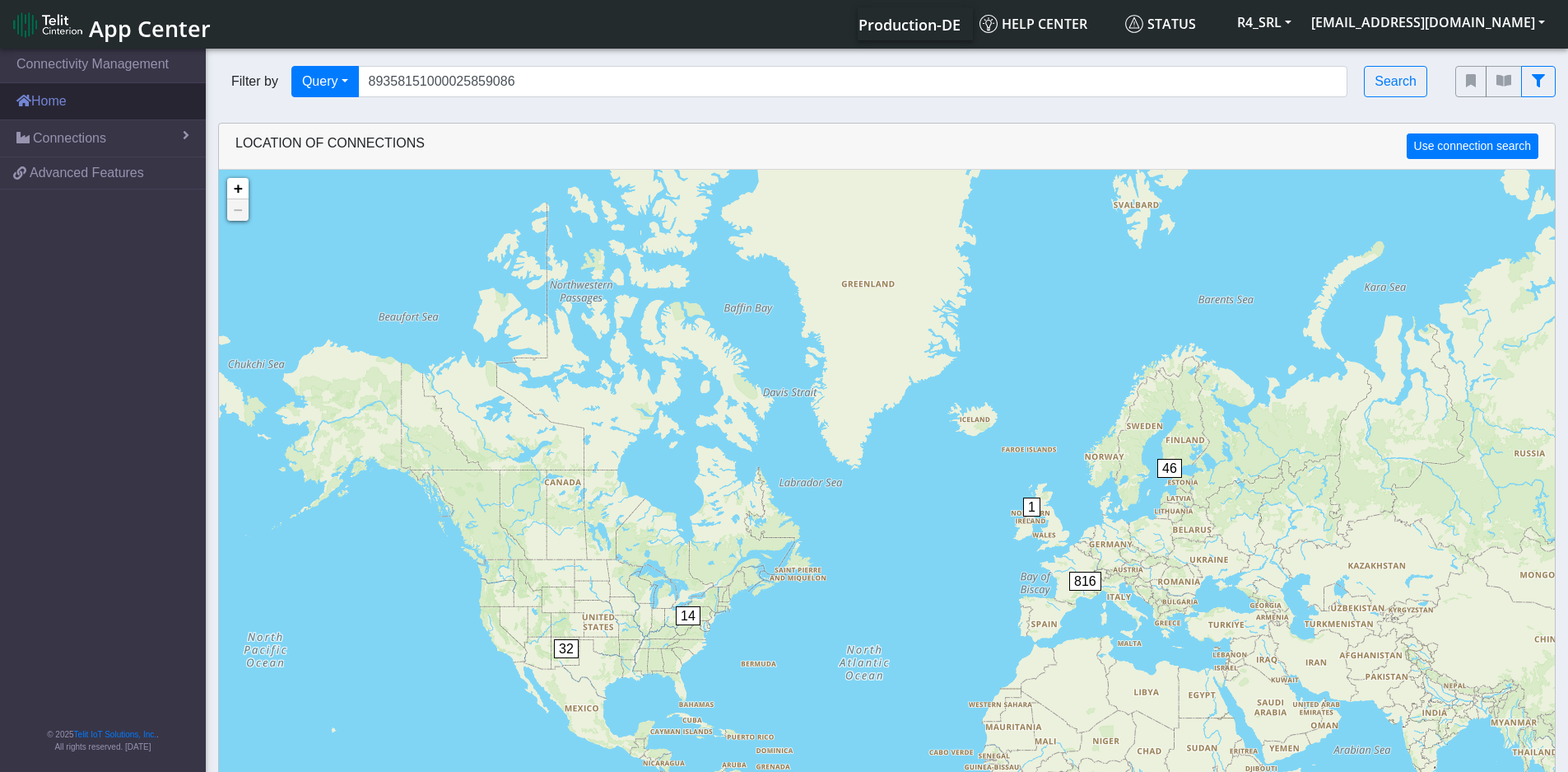
click at [126, 98] on link "Home" at bounding box center [102, 102] width 205 height 36
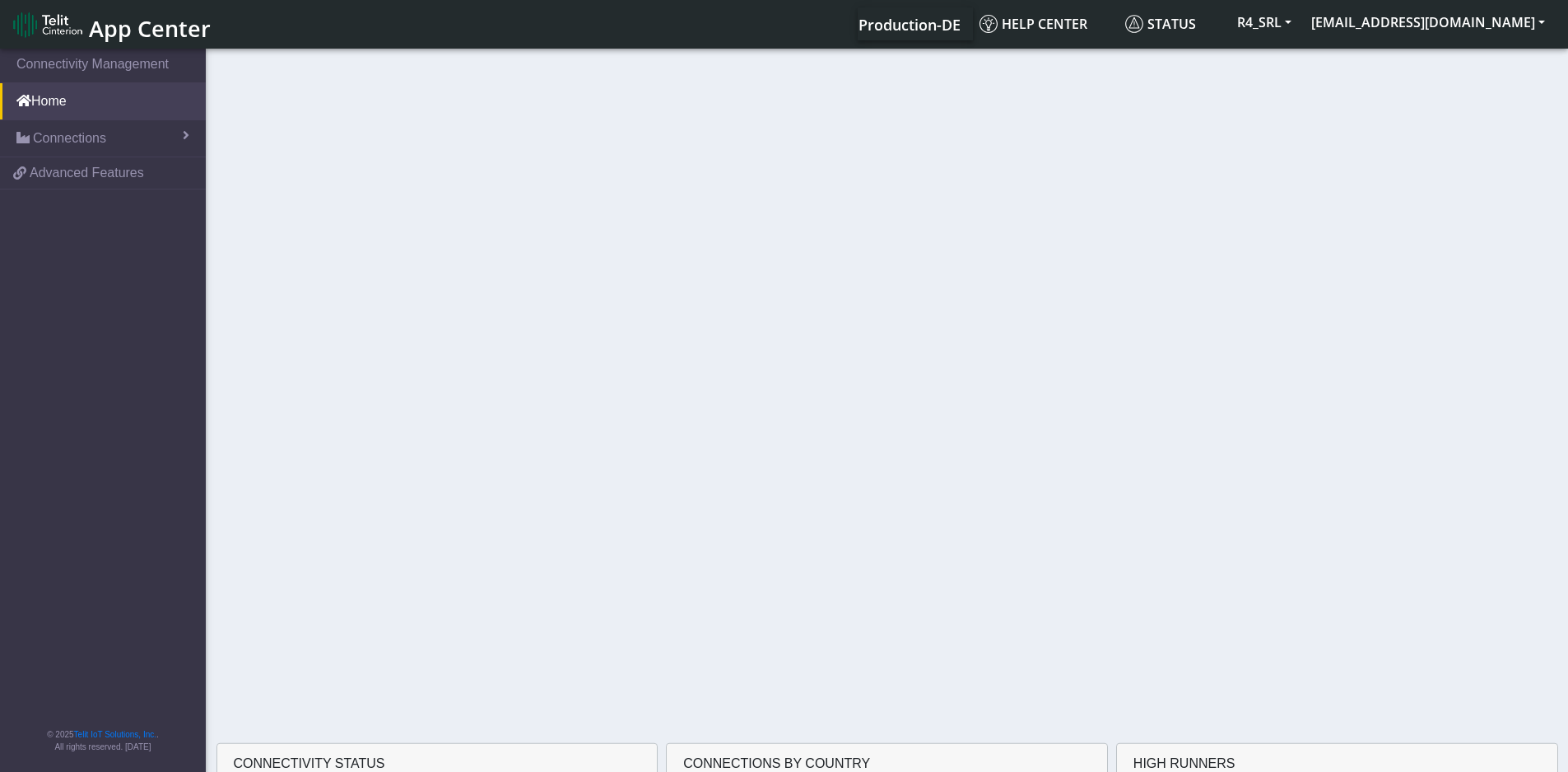
click at [138, 139] on section "Connectivity Management Home Connections List Map 3ff9276d60485ffce0c29984f1efd…" at bounding box center [784, 411] width 1568 height 732
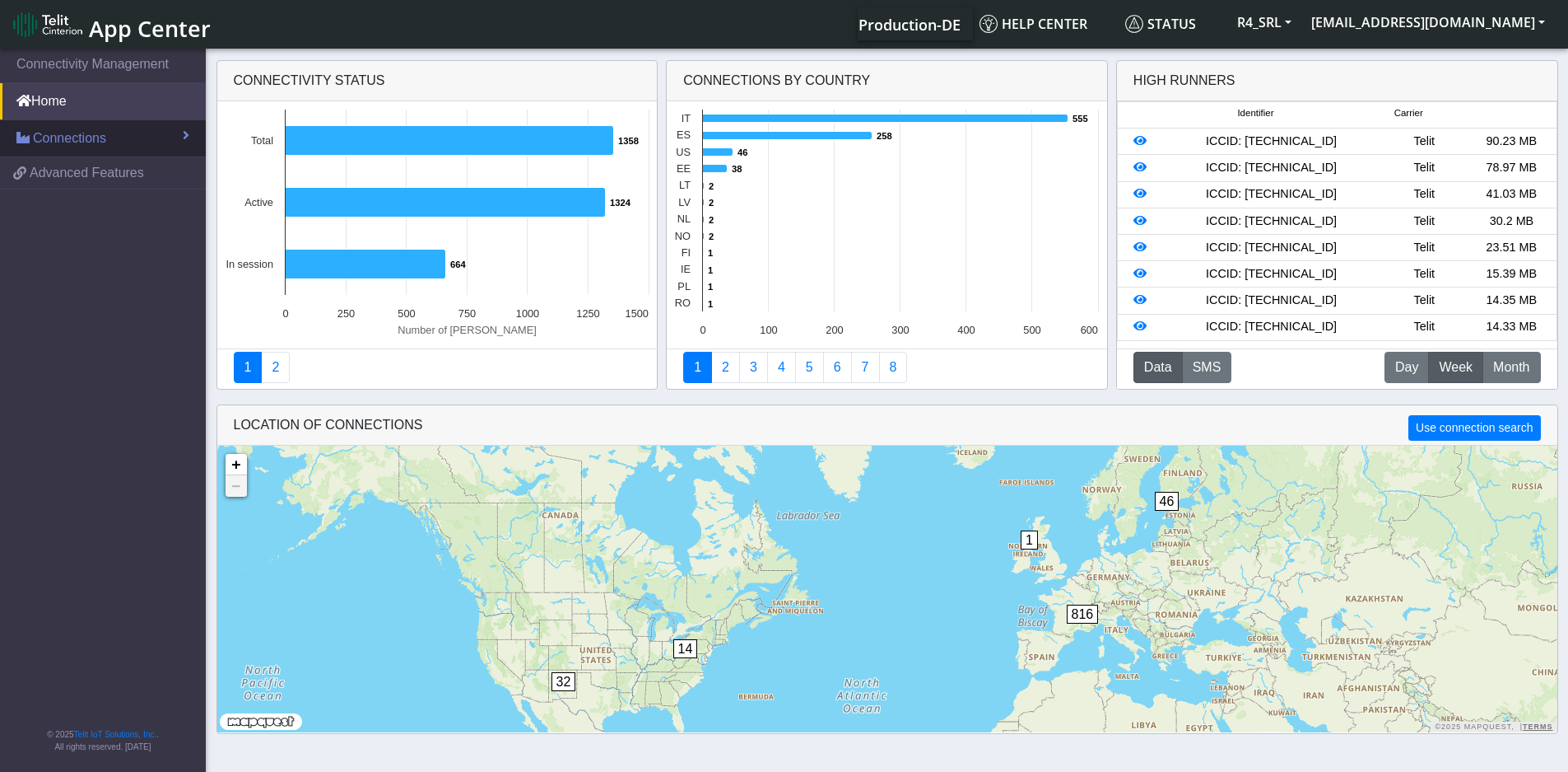
click at [116, 124] on link "Connections" at bounding box center [102, 138] width 205 height 36
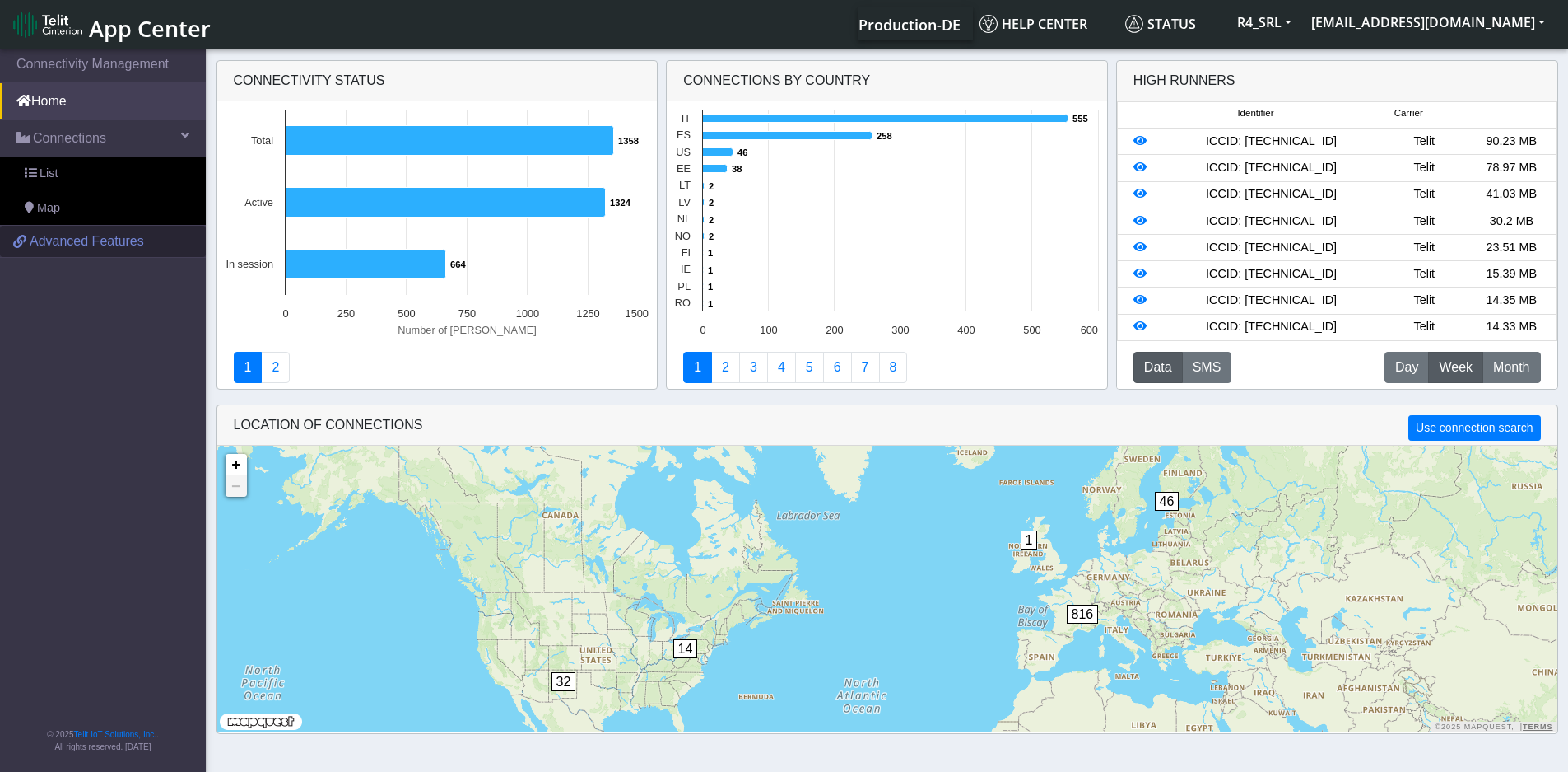
click at [84, 238] on span "Advanced Features" at bounding box center [87, 241] width 114 height 20
